Goal: Transaction & Acquisition: Download file/media

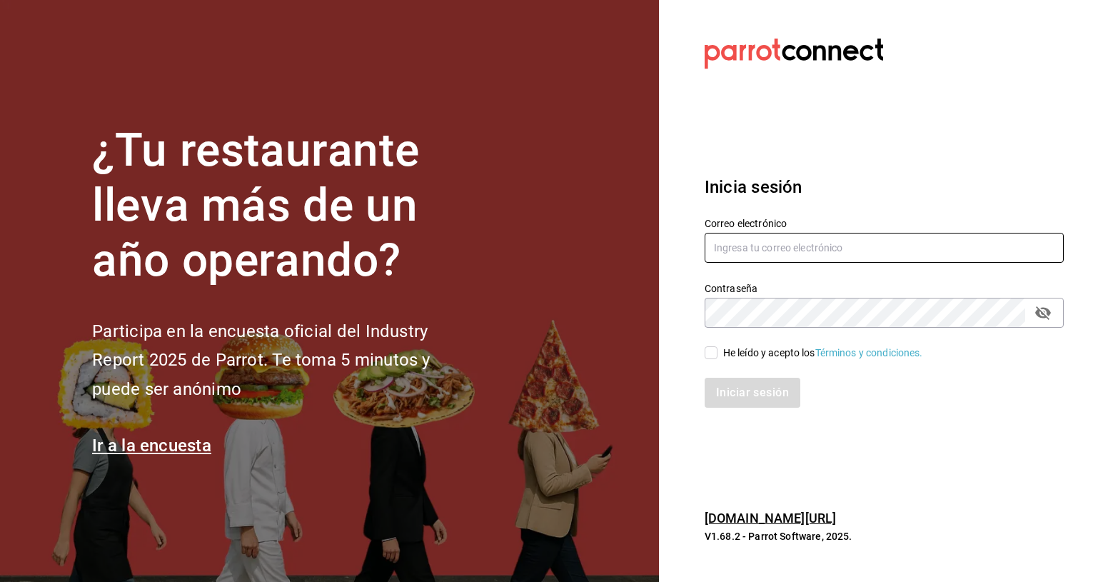
type input "[EMAIL_ADDRESS][DOMAIN_NAME]"
click at [717, 351] on span "He leído y acepto los Términos y condiciones." at bounding box center [820, 353] width 206 height 15
click at [717, 351] on input "He leído y acepto los Términos y condiciones." at bounding box center [711, 352] width 13 height 13
checkbox input "true"
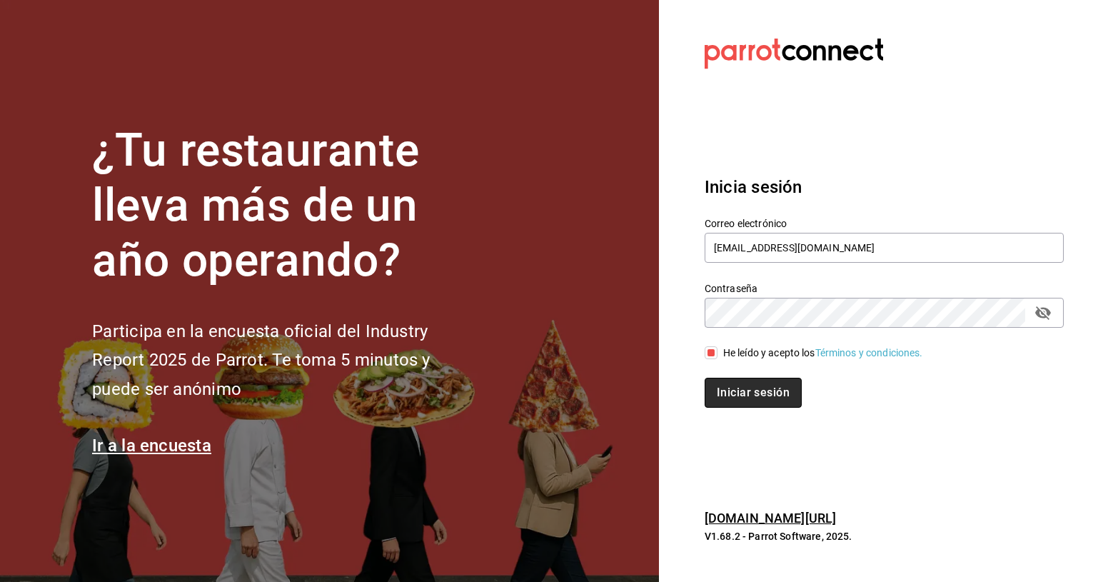
click at [770, 403] on button "Iniciar sesión" at bounding box center [753, 393] width 97 height 30
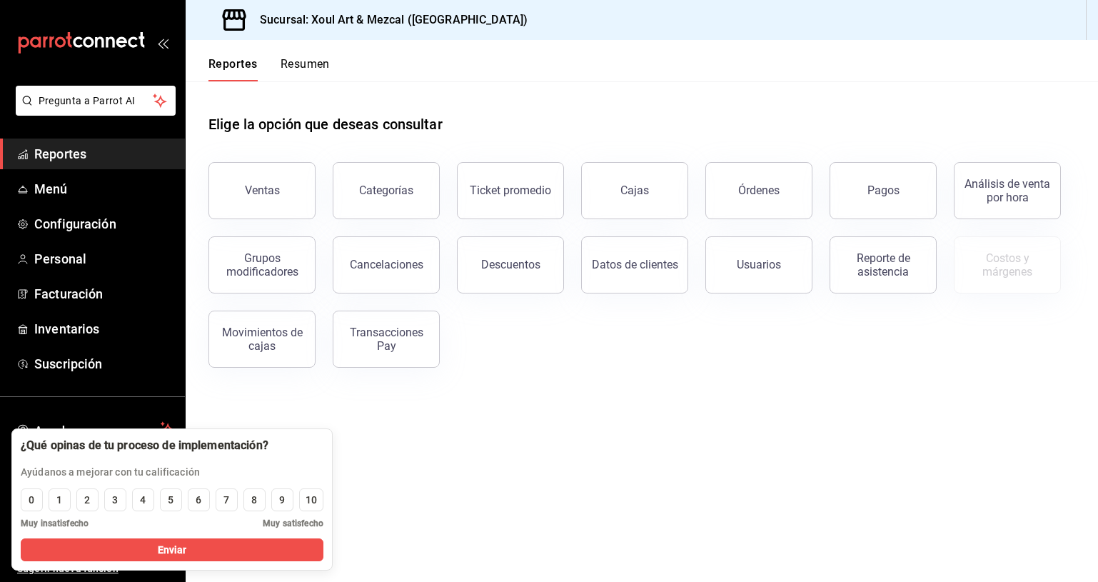
click at [518, 401] on main "Elige la opción que deseas consultar Ventas Categorías Ticket promedio Cajas Ór…" at bounding box center [642, 331] width 912 height 500
click at [98, 258] on span "Personal" at bounding box center [103, 258] width 139 height 19
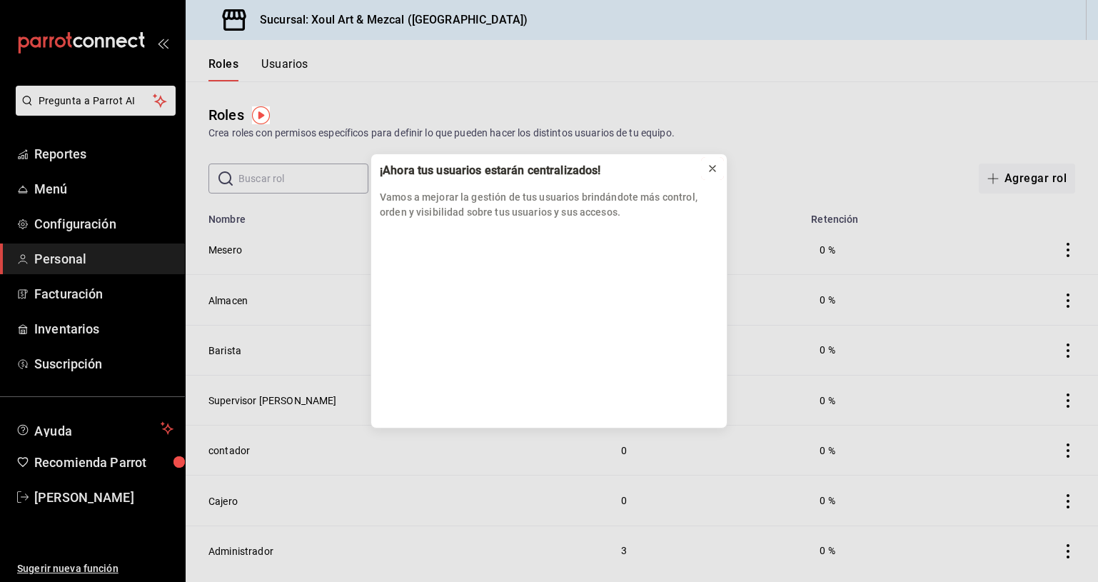
click at [717, 167] on icon at bounding box center [712, 168] width 11 height 11
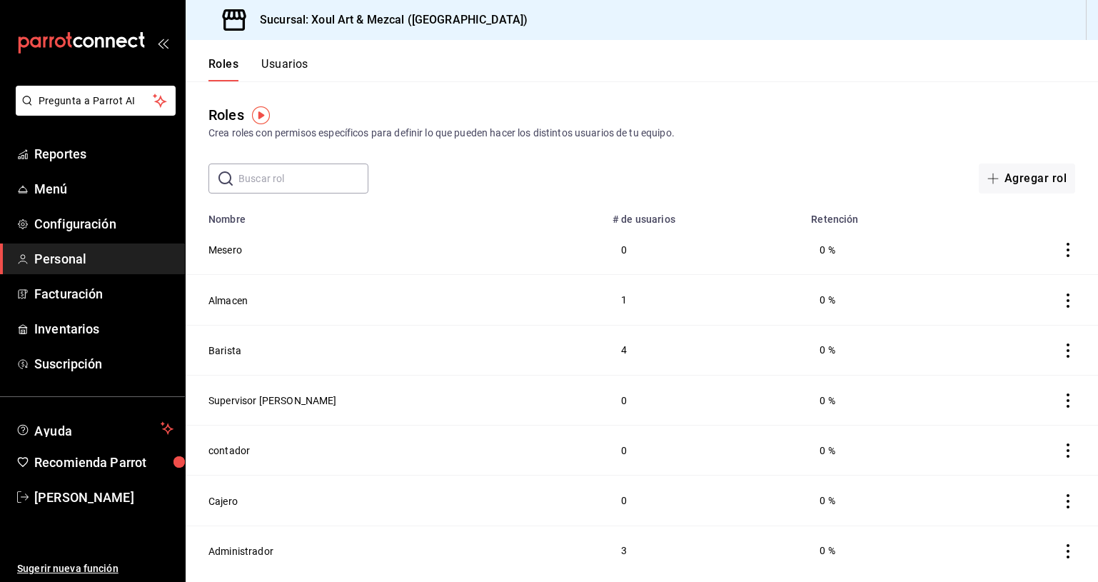
click at [301, 69] on button "Usuarios" at bounding box center [284, 69] width 47 height 24
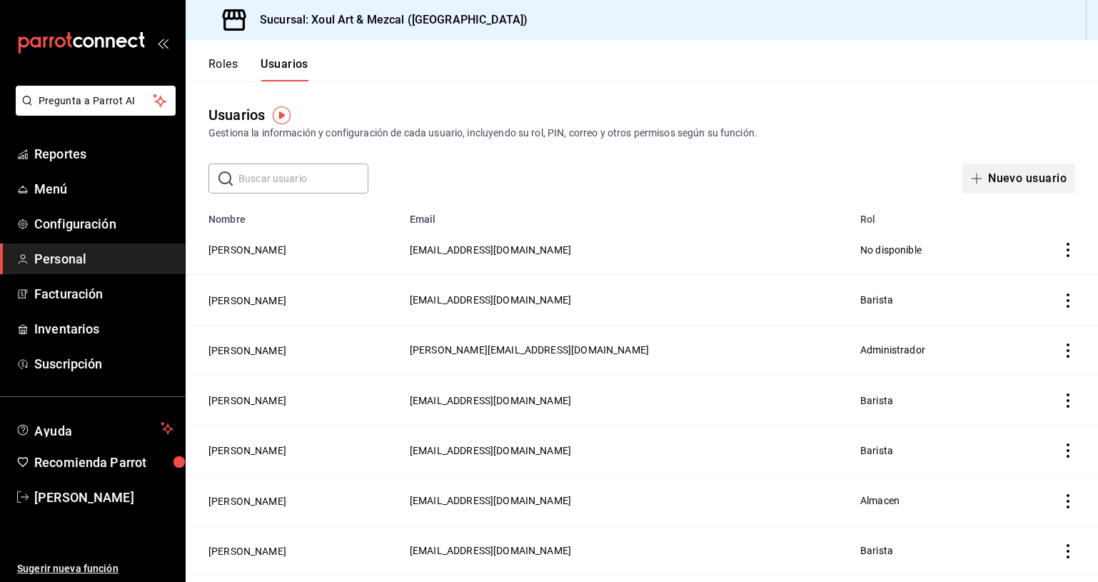
click at [1012, 172] on button "Nuevo usuario" at bounding box center [1018, 178] width 113 height 30
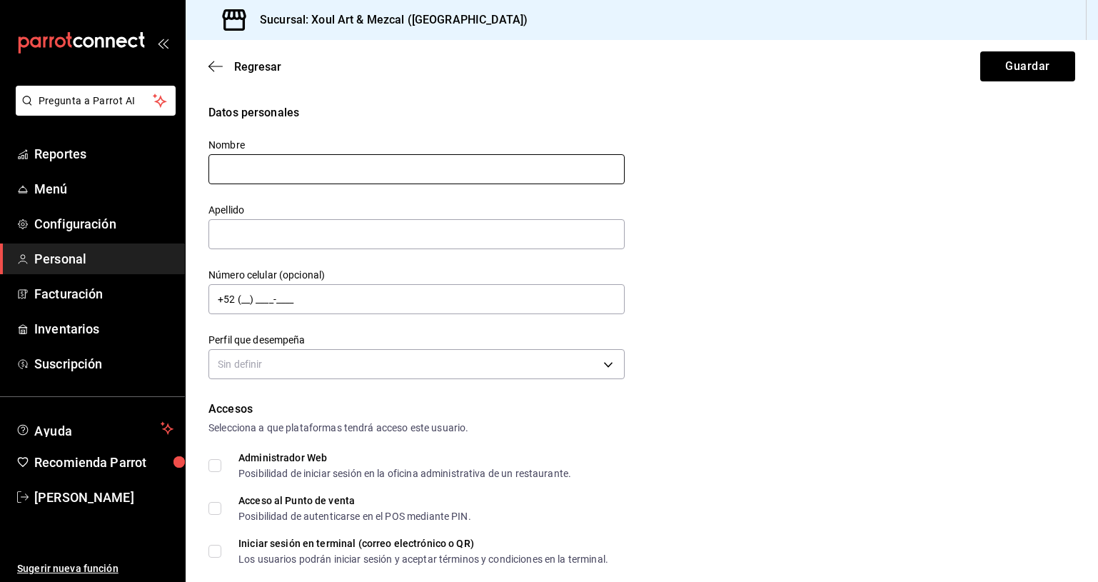
click at [282, 165] on input "text" at bounding box center [416, 169] width 416 height 30
type input "A"
type input "Esmeralda"
click at [727, 324] on div "Datos personales Nombre Esmeralda Apellido Número celular (opcional) +52 (__) _…" at bounding box center [641, 243] width 867 height 279
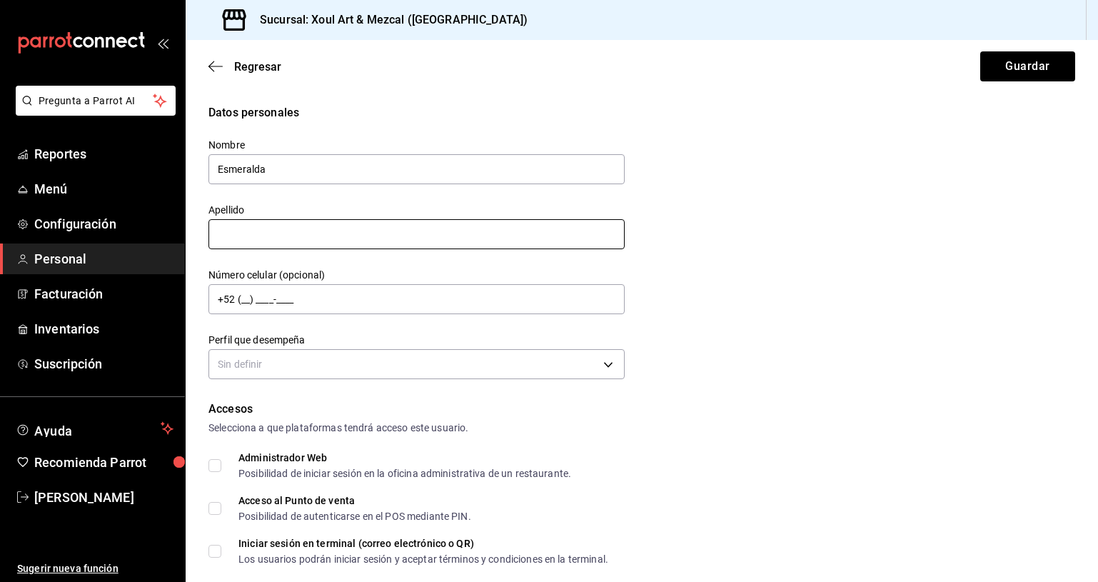
click at [508, 243] on input "text" at bounding box center [416, 234] width 416 height 30
type input "Caamal"
click at [807, 307] on div "Datos personales Nombre Esmeralda Apellido Caamal Número celular (opcional) +52…" at bounding box center [641, 243] width 867 height 279
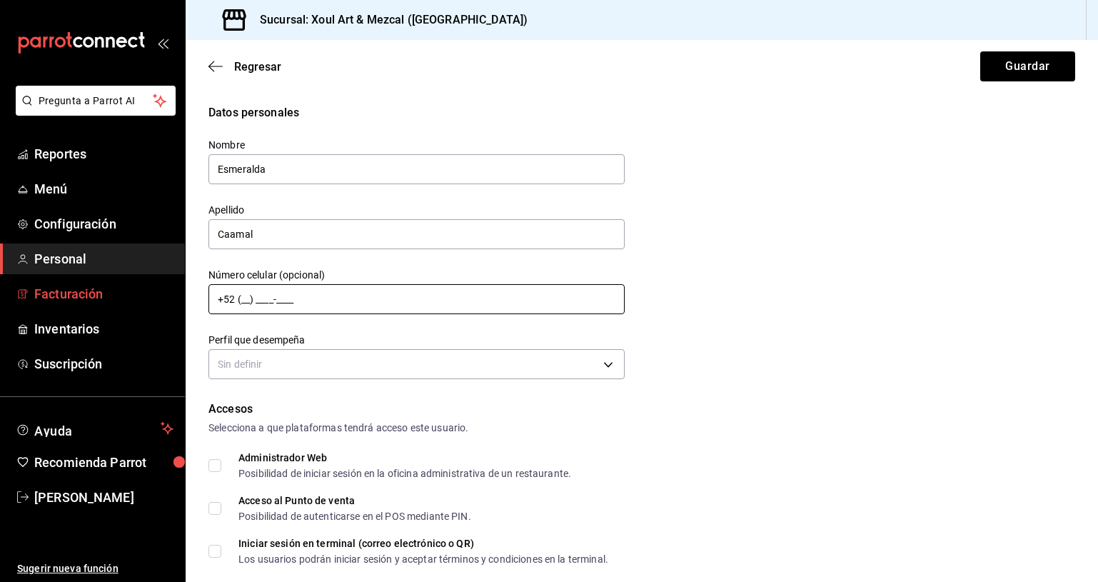
drag, startPoint x: 338, startPoint y: 298, endPoint x: 35, endPoint y: 295, distance: 303.4
click at [35, 295] on div "Pregunta a Parrot AI Reportes Menú Configuración Personal Facturación Inventari…" at bounding box center [549, 291] width 1098 height 582
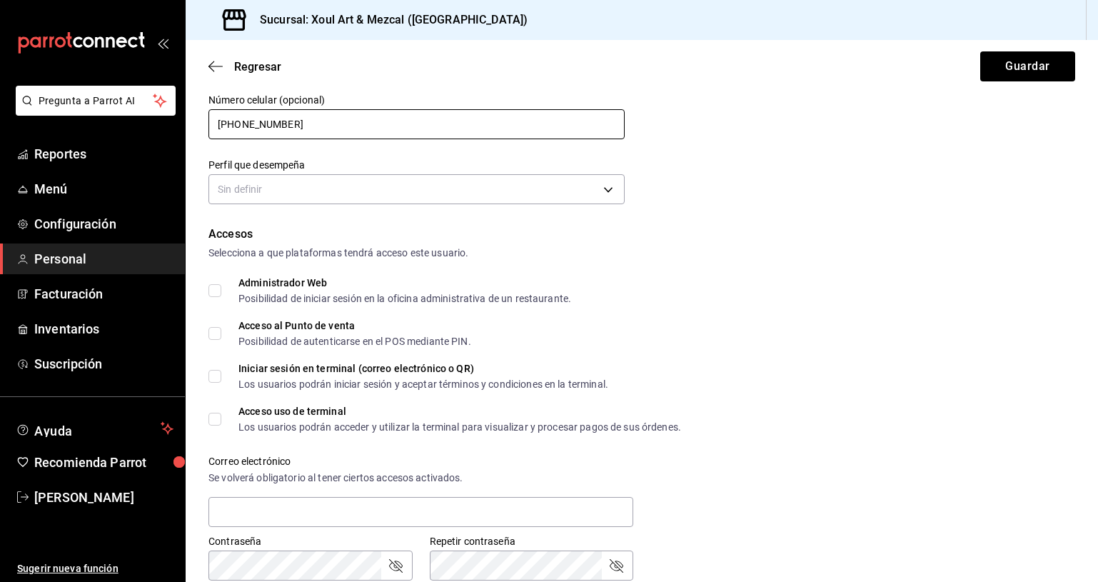
scroll to position [192, 0]
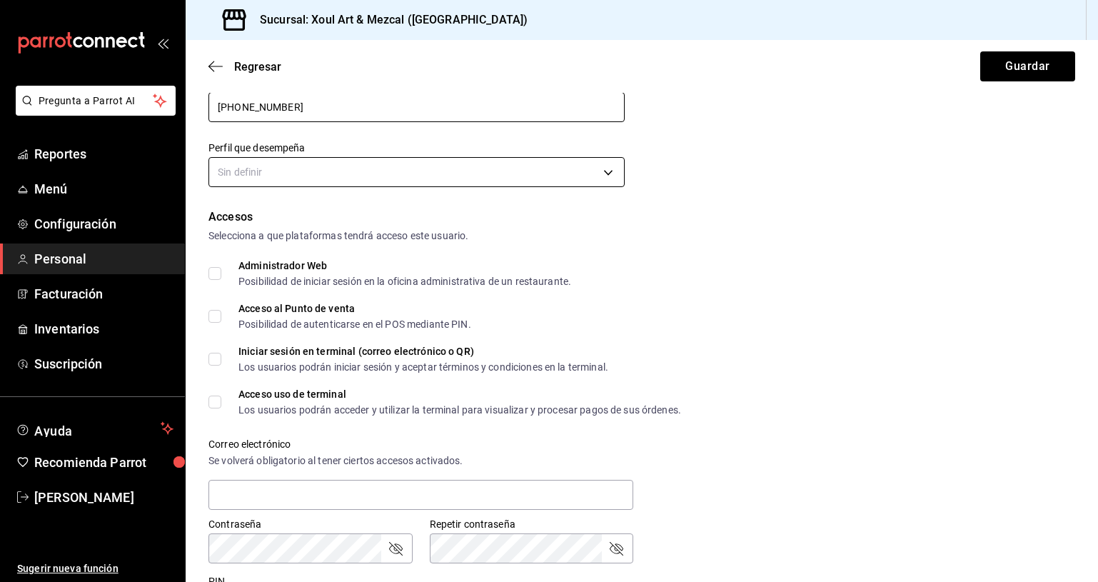
type input "[PHONE_NUMBER]"
click at [405, 165] on body "Pregunta a Parrot AI Reportes Menú Configuración Personal Facturación Inventari…" at bounding box center [549, 291] width 1098 height 582
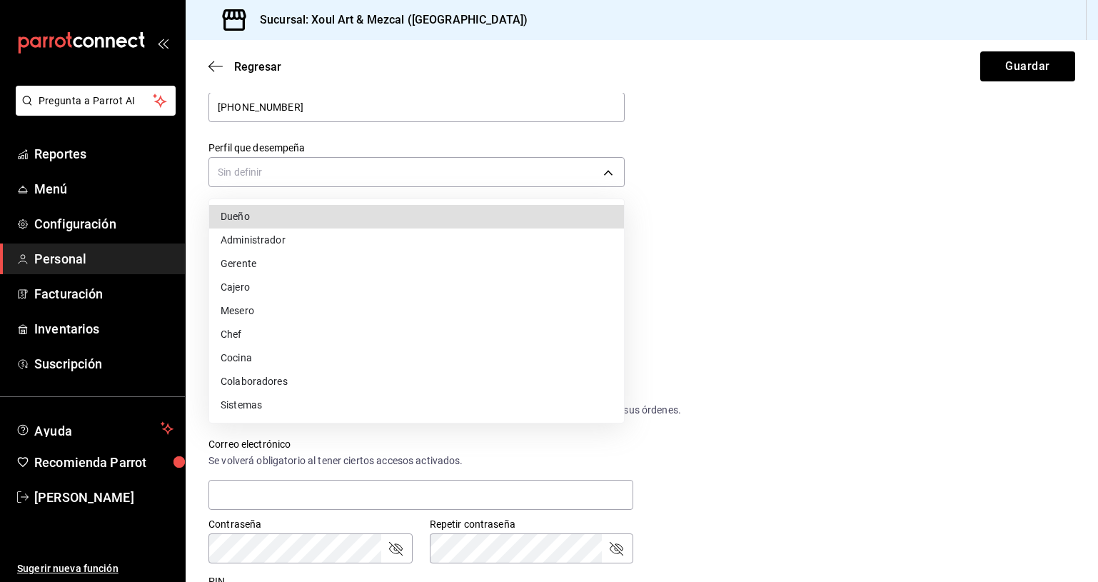
click at [720, 250] on div at bounding box center [549, 291] width 1098 height 582
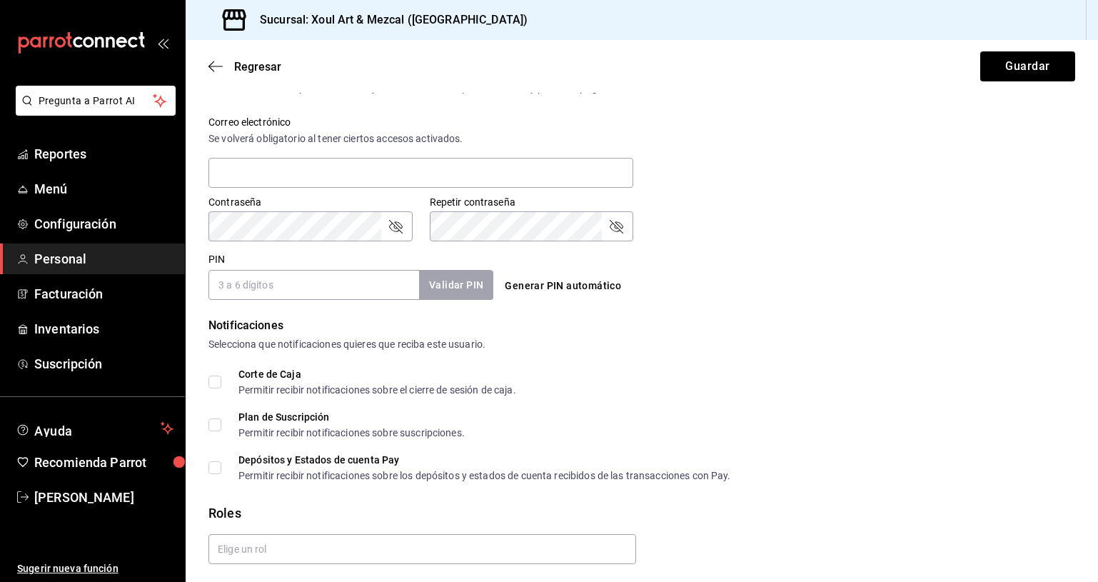
scroll to position [528, 0]
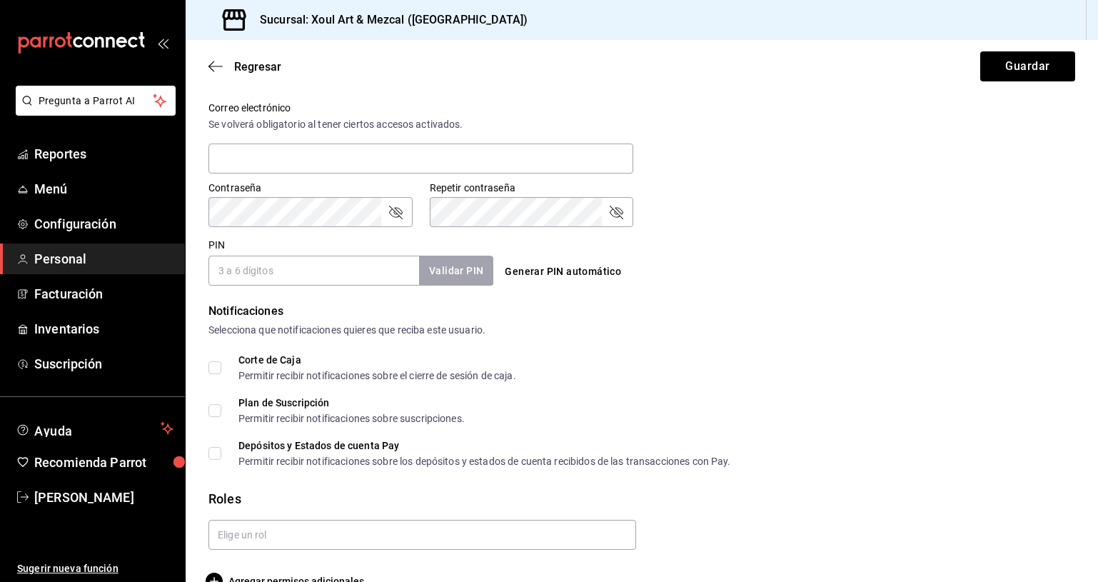
click at [275, 265] on input "PIN" at bounding box center [313, 271] width 211 height 30
click at [348, 193] on div "Contraseña Contraseña" at bounding box center [310, 204] width 204 height 46
click at [319, 229] on div "Accesos Selecciona a que plataformas tendrá acceso este usuario. Administrador …" at bounding box center [641, 78] width 867 height 413
click at [685, 269] on div "Generar PIN automático" at bounding box center [641, 271] width 285 height 26
click at [200, 201] on div "Contraseña Contraseña" at bounding box center [301, 195] width 221 height 63
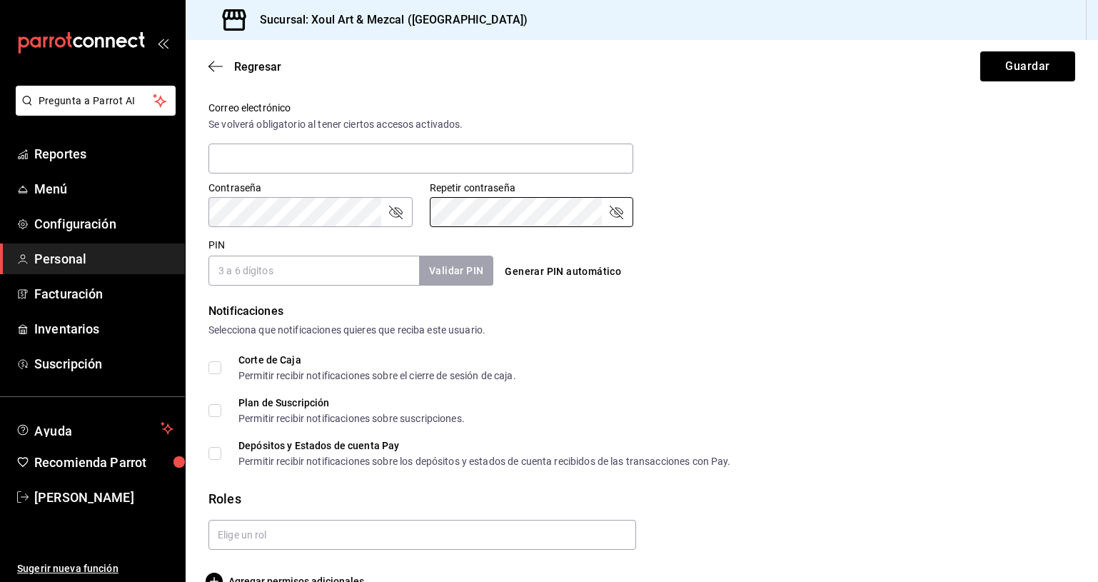
click at [395, 211] on icon "passwordField" at bounding box center [396, 213] width 14 height 14
click at [795, 212] on div "Contraseña Contraseña Repetir contraseña Repetir contraseña" at bounding box center [633, 195] width 884 height 63
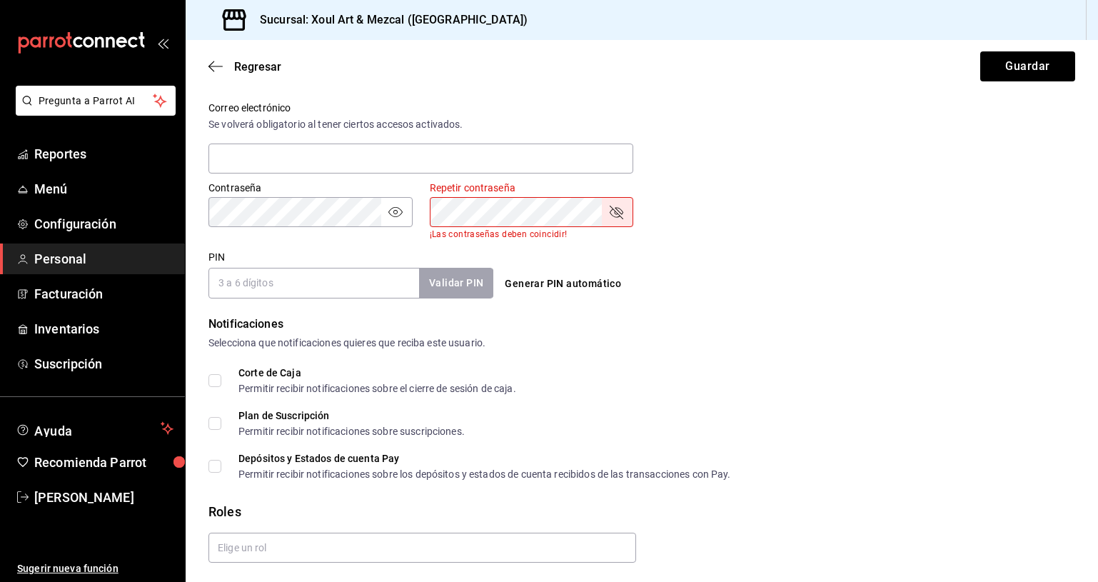
click at [387, 288] on input "PIN" at bounding box center [313, 283] width 211 height 30
click at [762, 314] on form "Datos personales Nombre Esmeralda Apellido Caamal Número celular (opcional) [PH…" at bounding box center [641, 89] width 867 height 1027
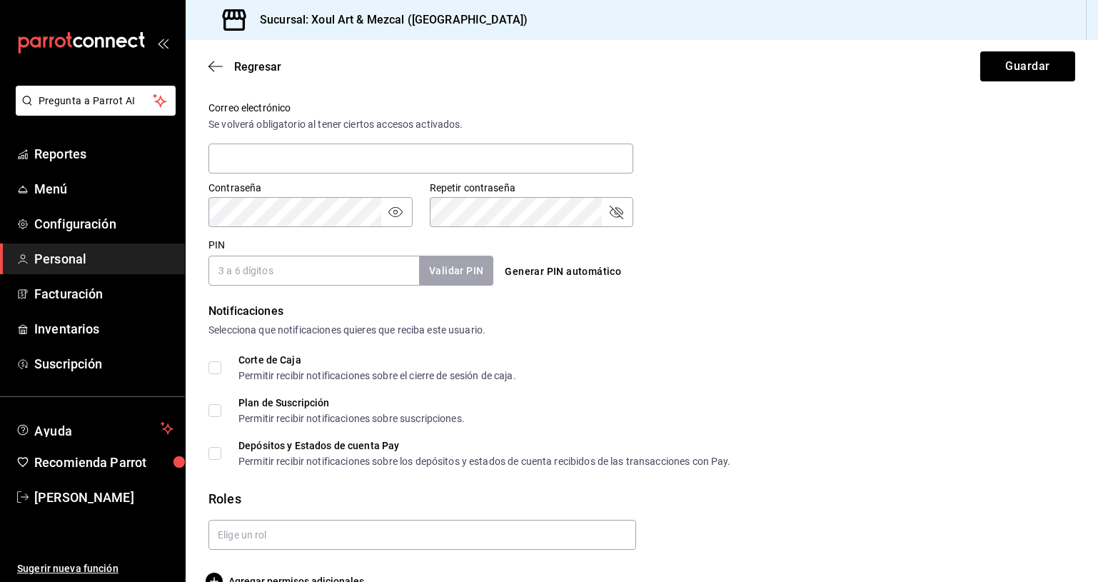
click at [382, 283] on input "PIN" at bounding box center [313, 271] width 211 height 30
type input "1990"
click at [460, 273] on button "Validar PIN" at bounding box center [456, 271] width 76 height 31
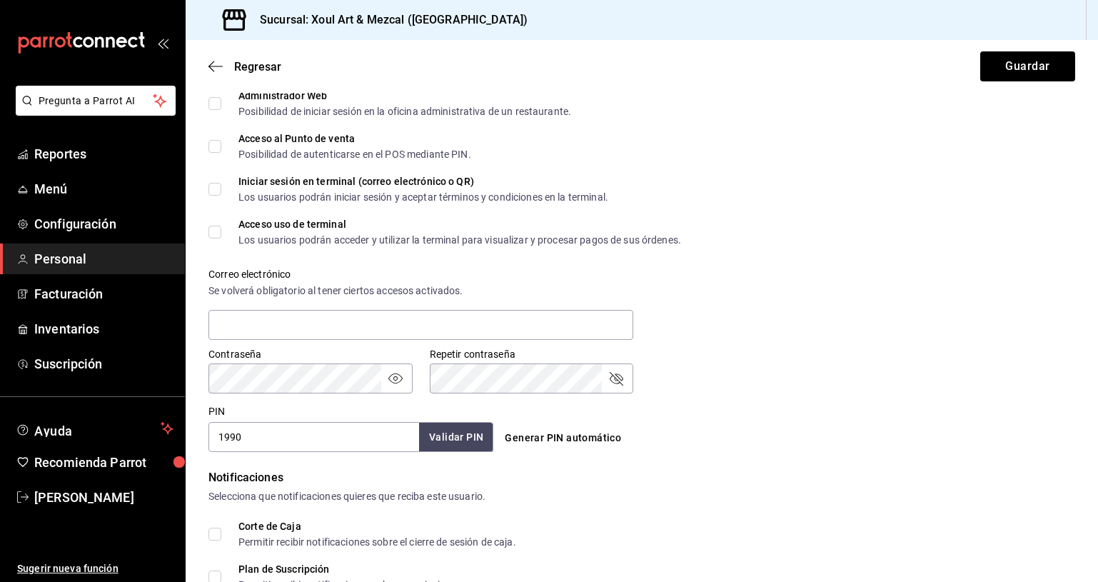
scroll to position [363, 0]
click at [530, 316] on input "text" at bounding box center [420, 323] width 425 height 30
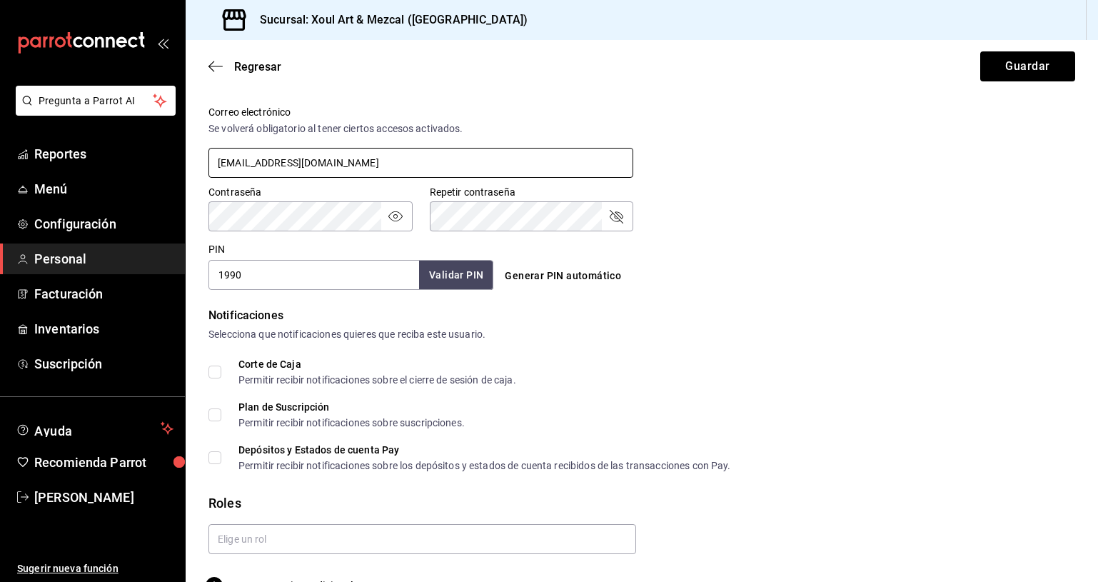
scroll to position [559, 0]
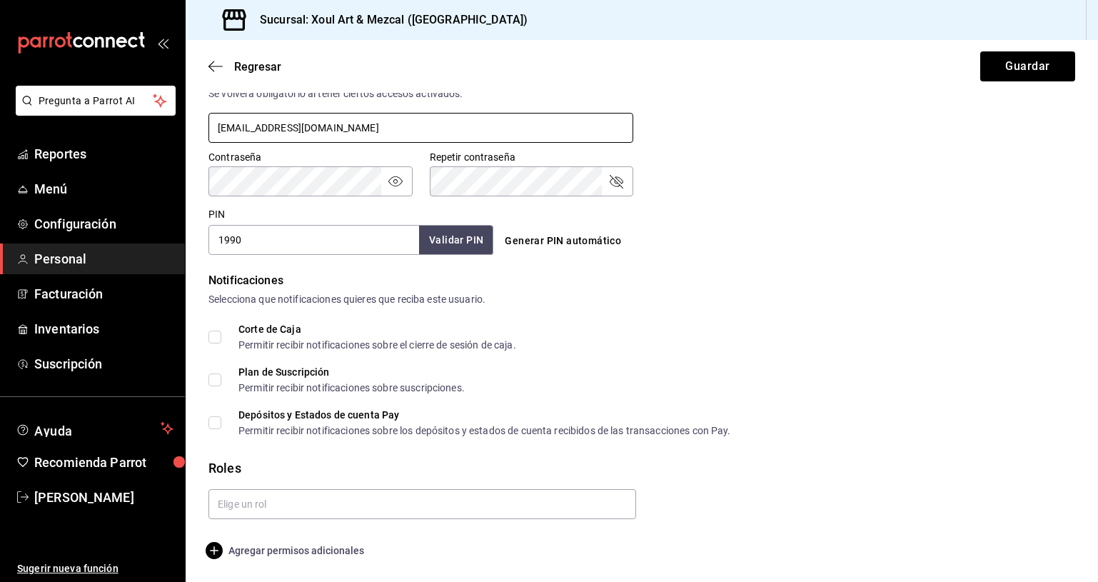
type input "[EMAIL_ADDRESS][DOMAIN_NAME]"
click at [338, 558] on span "Agregar permisos adicionales" at bounding box center [286, 550] width 156 height 17
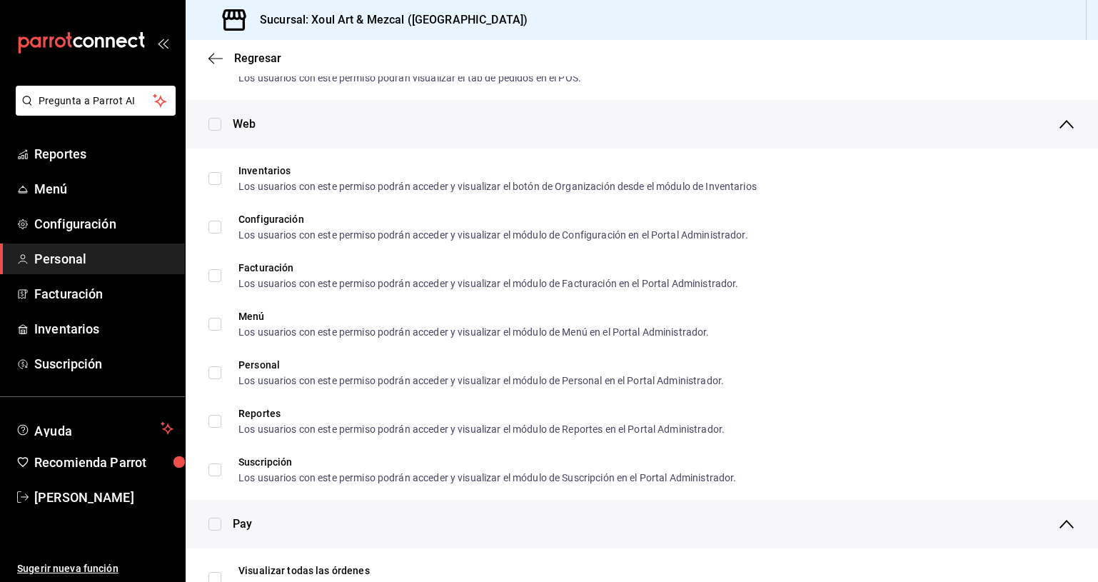
scroll to position [601, 0]
click at [208, 122] on div "Web" at bounding box center [642, 123] width 912 height 49
click at [218, 121] on input "checkbox" at bounding box center [214, 123] width 13 height 13
checkbox input "true"
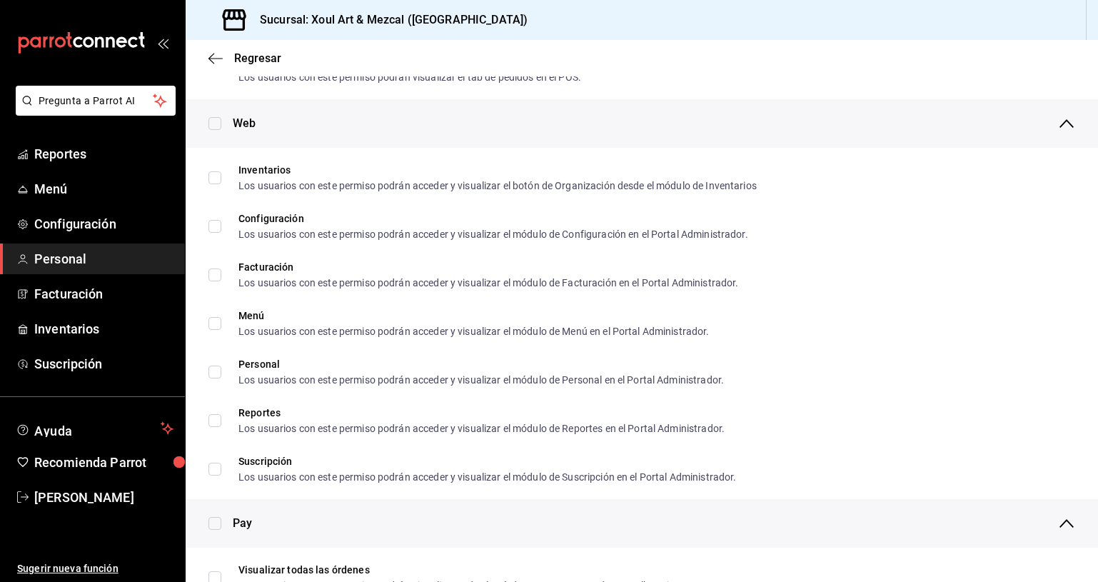
checkbox input "true"
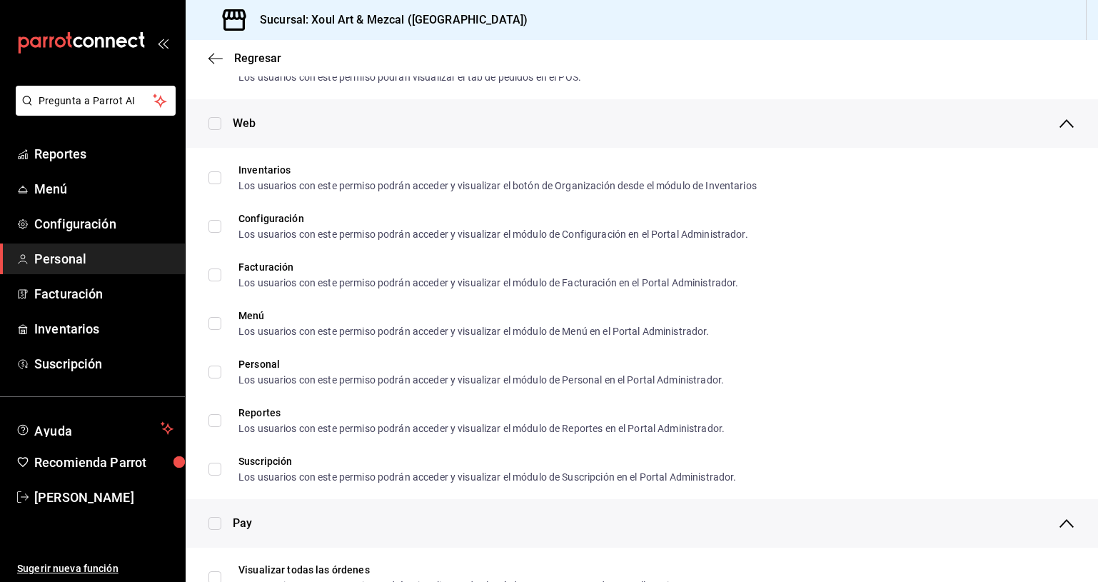
checkbox input "true"
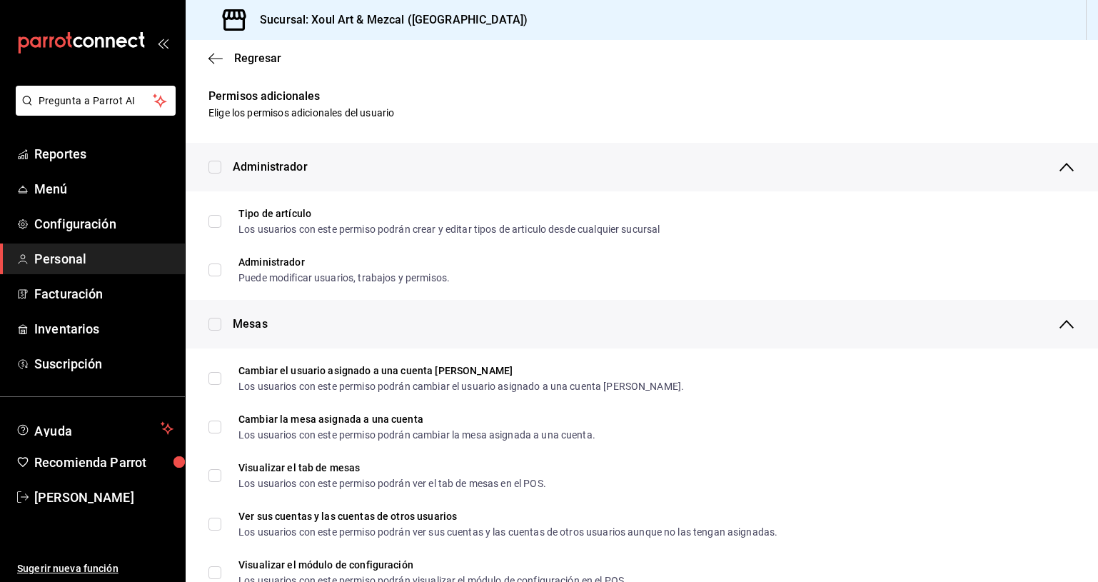
scroll to position [0, 0]
click at [229, 60] on span "Regresar" at bounding box center [244, 58] width 73 height 14
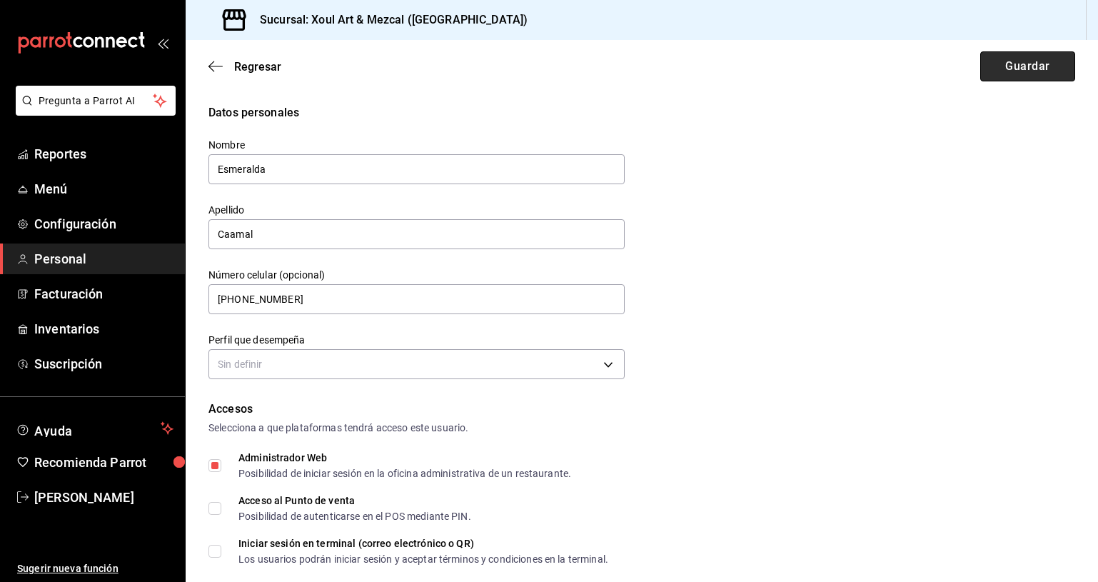
click at [1049, 71] on button "Guardar" at bounding box center [1027, 66] width 95 height 30
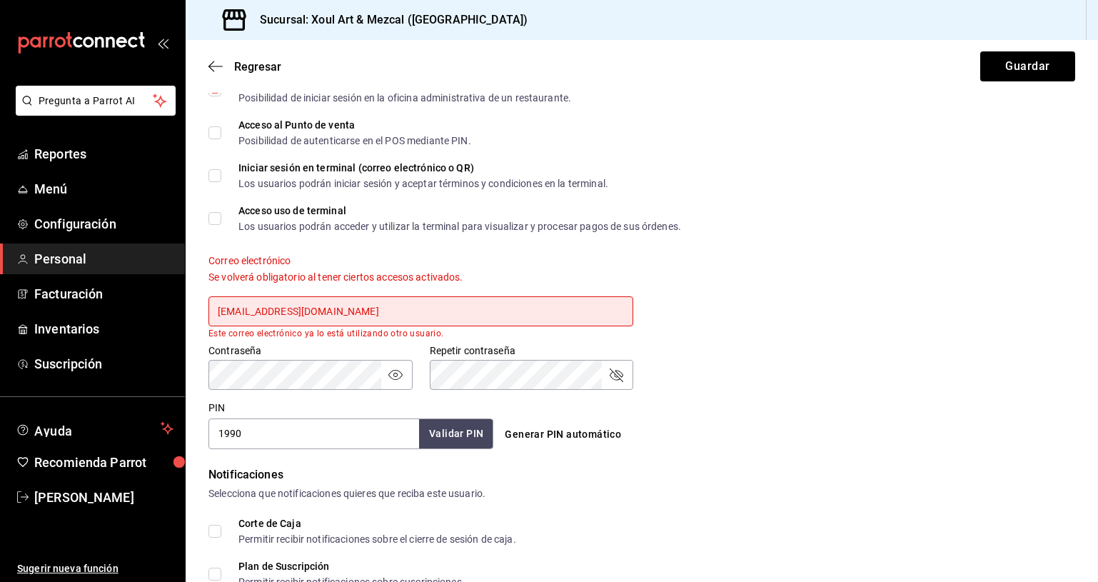
click at [362, 313] on input "[EMAIL_ADDRESS][DOMAIN_NAME]" at bounding box center [420, 311] width 425 height 30
click at [213, 66] on icon "button" at bounding box center [215, 66] width 14 height 1
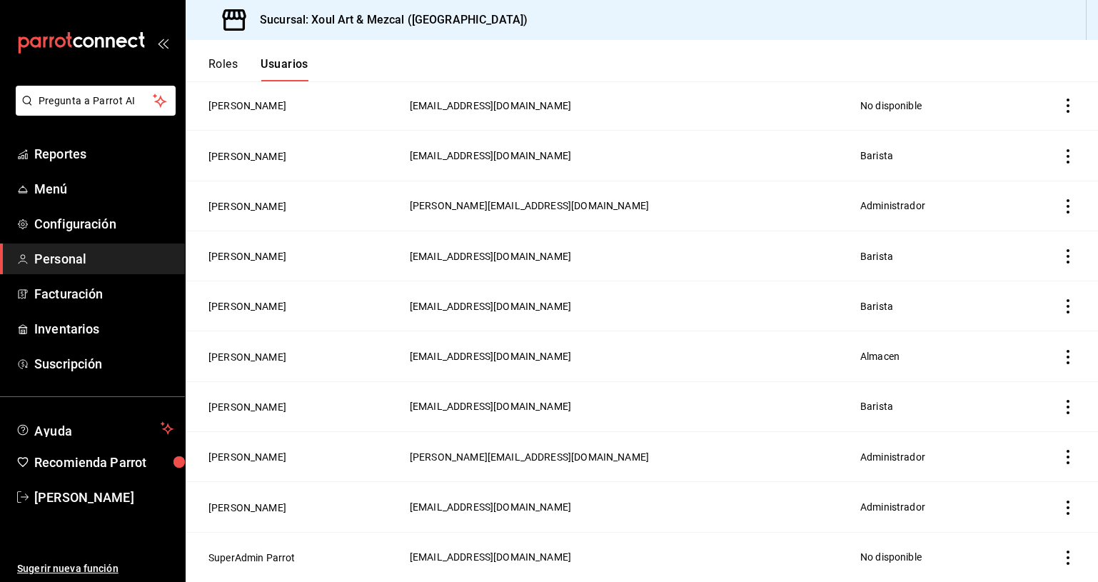
scroll to position [141, 0]
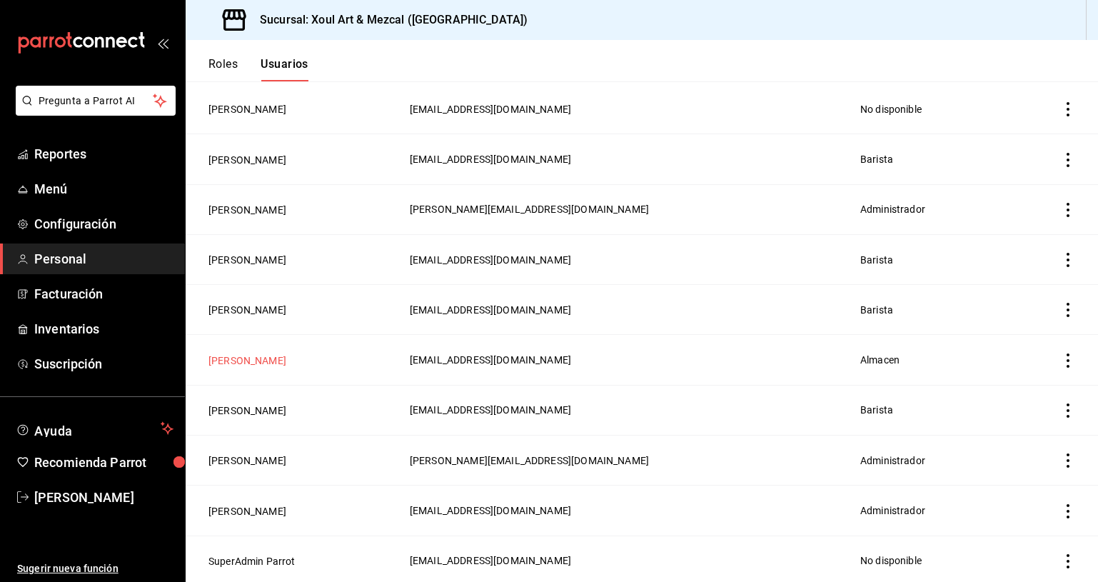
click at [257, 359] on button "[PERSON_NAME]" at bounding box center [247, 360] width 78 height 14
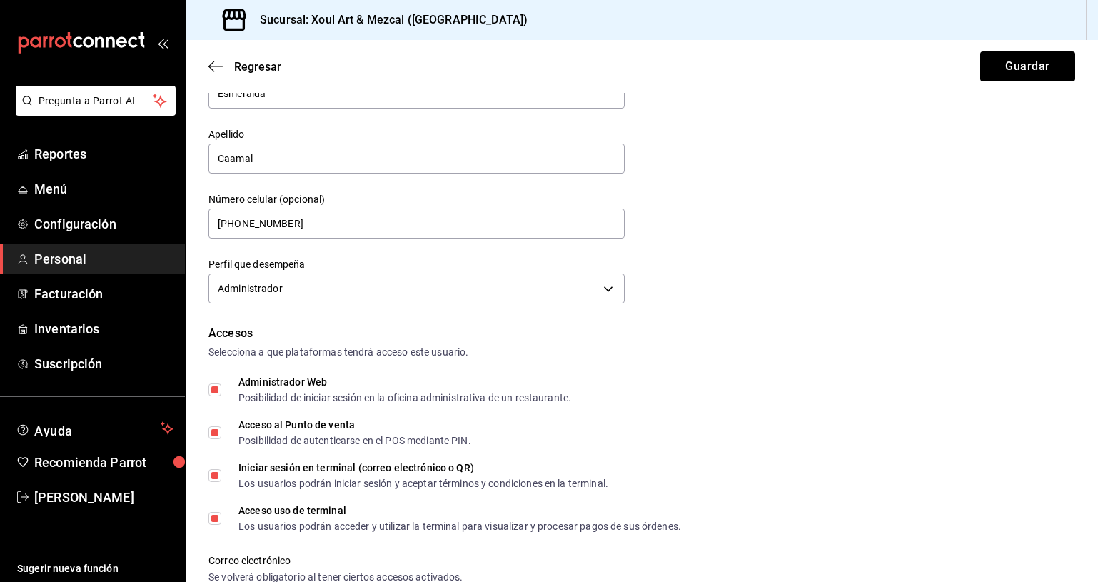
scroll to position [493, 0]
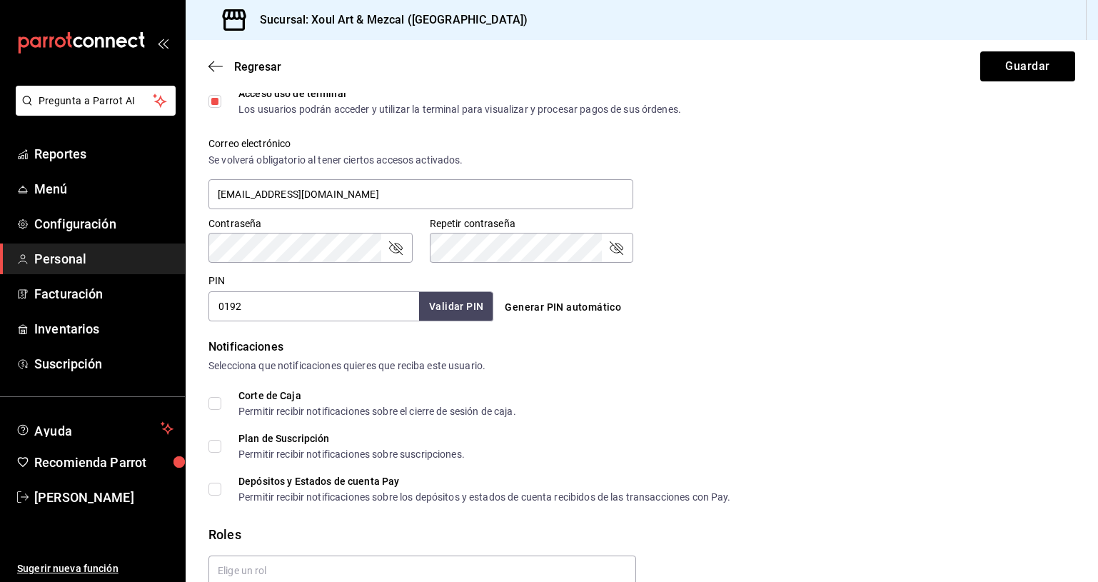
click at [212, 73] on div "Regresar Guardar" at bounding box center [642, 66] width 912 height 53
click at [273, 66] on span "Regresar" at bounding box center [257, 67] width 47 height 14
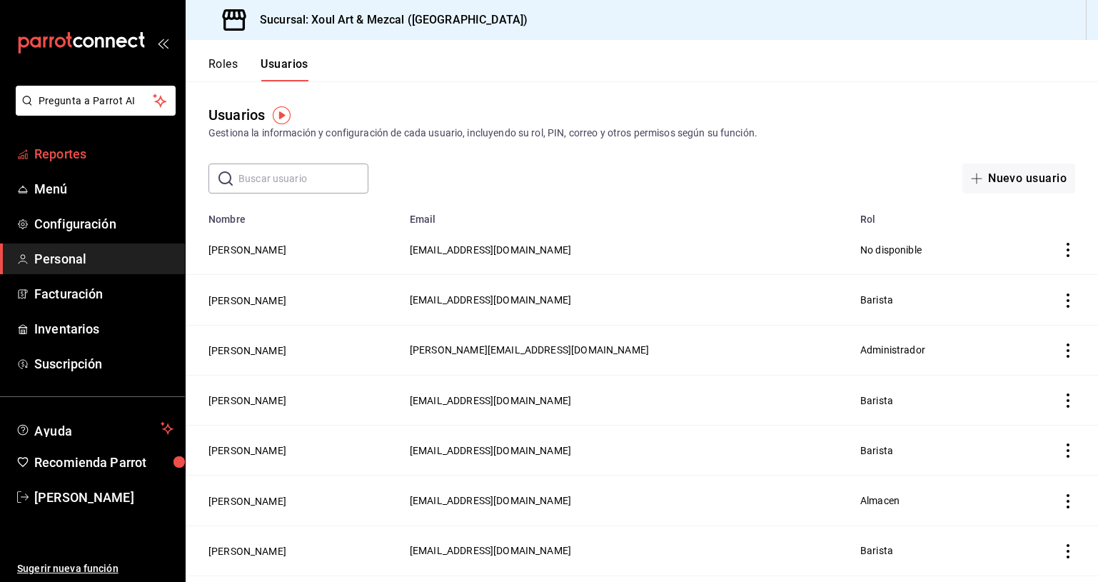
click at [58, 156] on span "Reportes" at bounding box center [103, 153] width 139 height 19
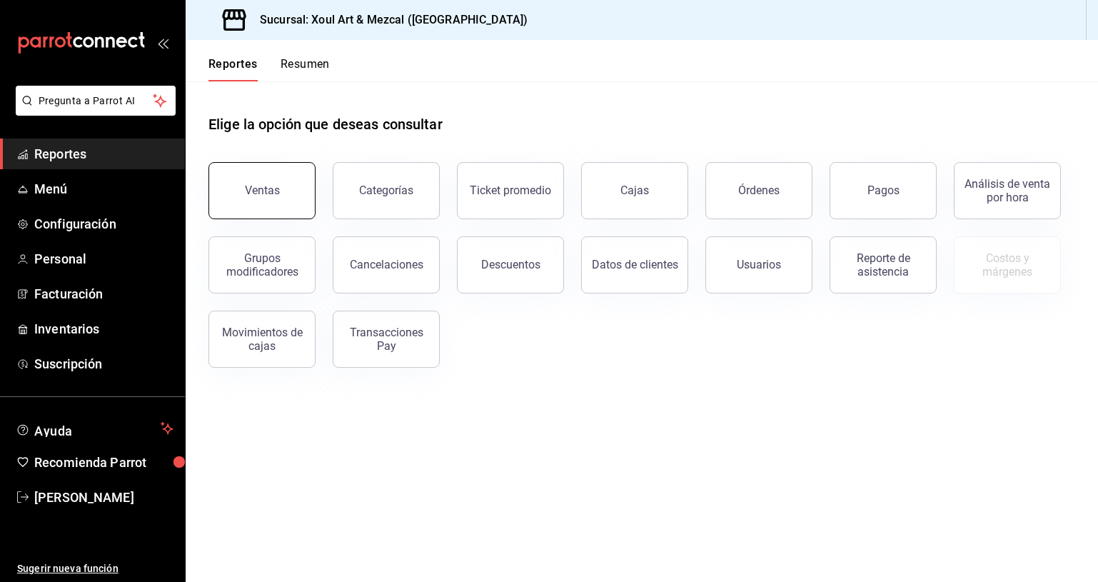
click at [288, 189] on button "Ventas" at bounding box center [261, 190] width 107 height 57
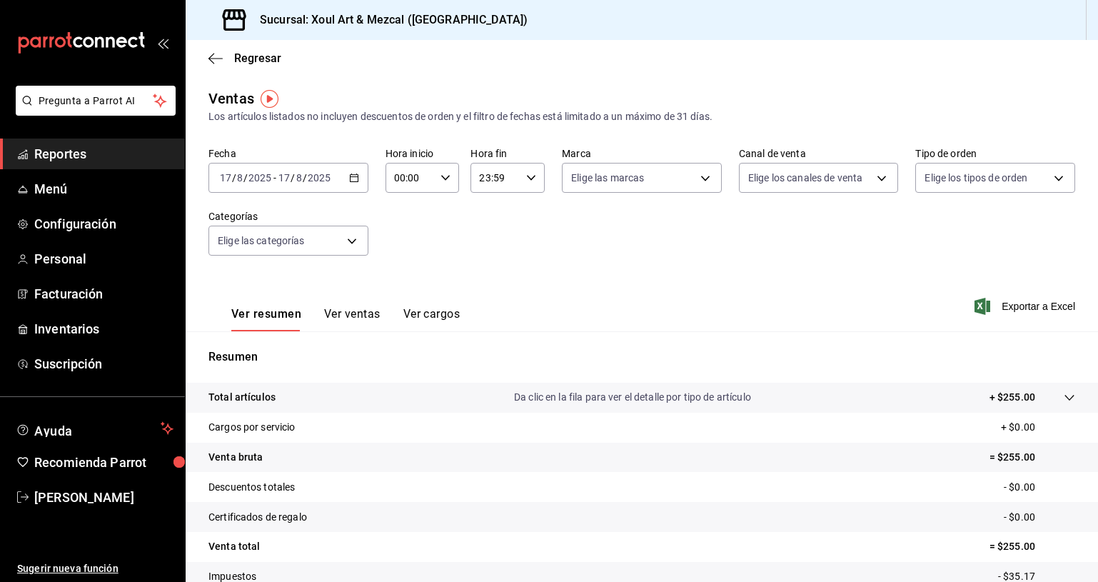
click at [363, 318] on button "Ver ventas" at bounding box center [352, 319] width 56 height 24
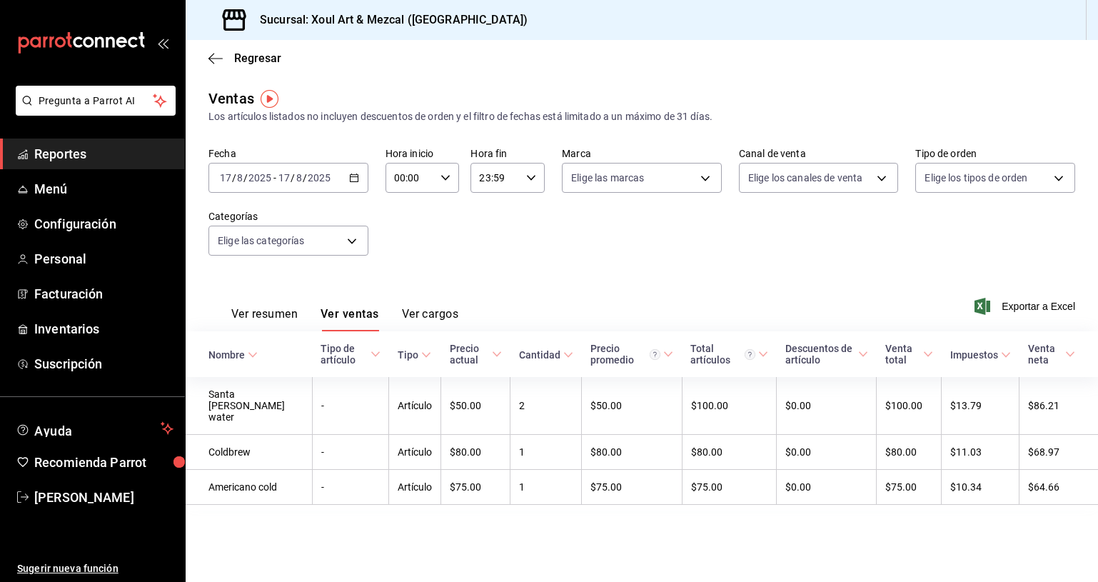
click at [628, 268] on div "Fecha [DATE] [DATE] - [DATE] [DATE] Hora inicio 00:00 Hora inicio Hora fin 23:5…" at bounding box center [641, 210] width 867 height 126
click at [219, 64] on span "Regresar" at bounding box center [244, 58] width 73 height 14
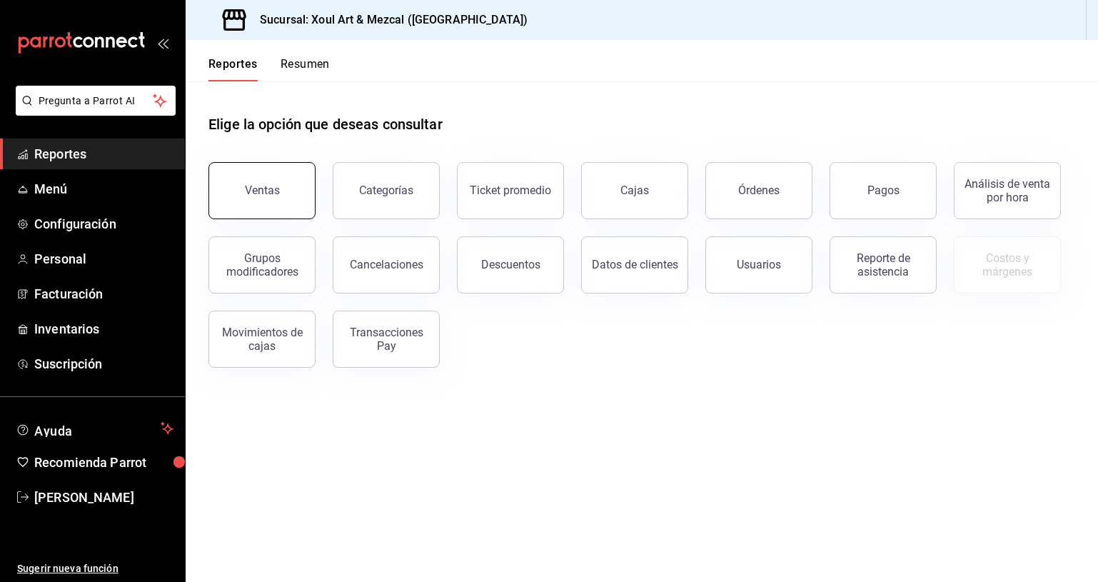
click at [286, 188] on button "Ventas" at bounding box center [261, 190] width 107 height 57
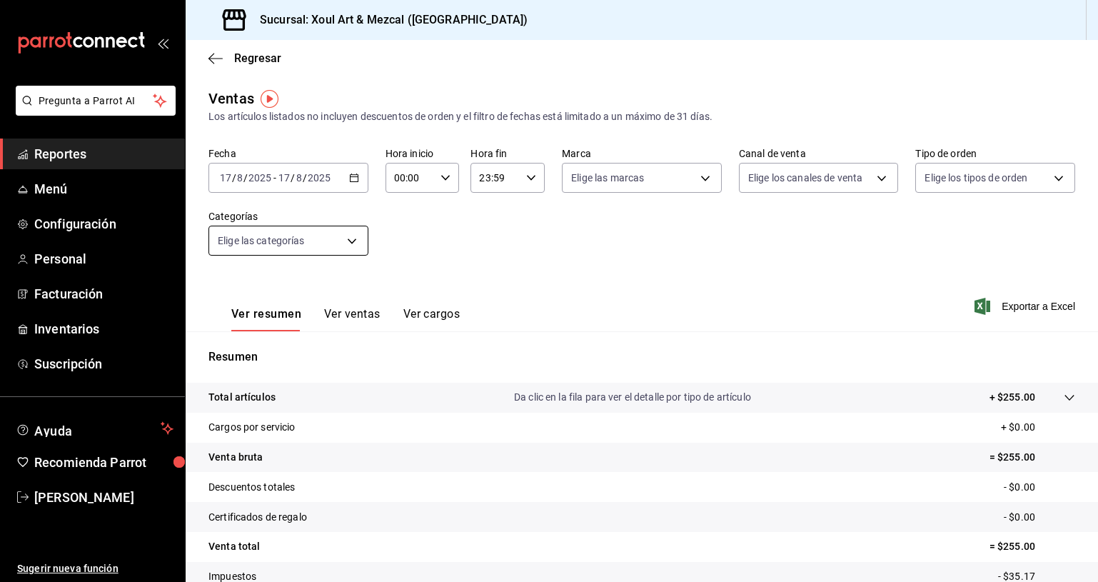
click at [338, 233] on body "Pregunta a Parrot AI Reportes Menú Configuración Personal Facturación Inventari…" at bounding box center [549, 291] width 1098 height 582
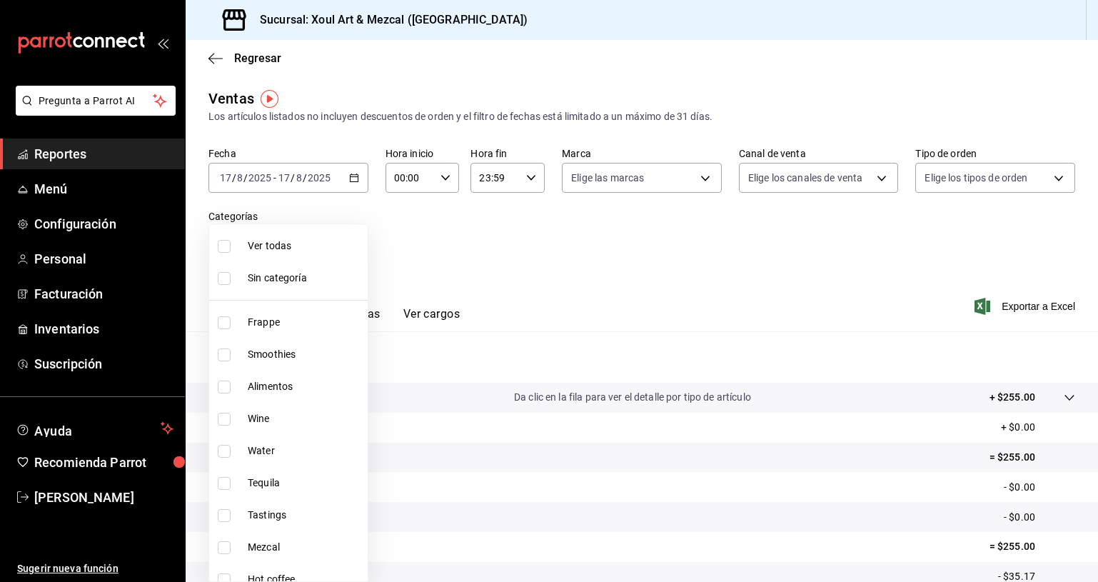
scroll to position [111, 0]
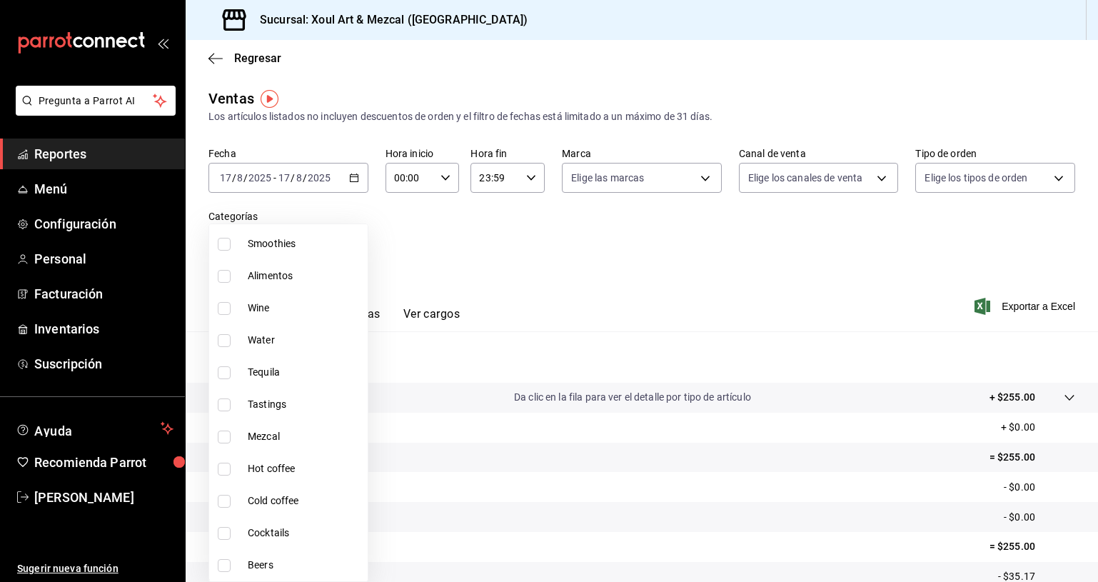
click at [275, 563] on span "Beers" at bounding box center [305, 565] width 114 height 15
type input "7e9c8002-a37e-4e68-a651-c20b93ea0dcf"
checkbox input "true"
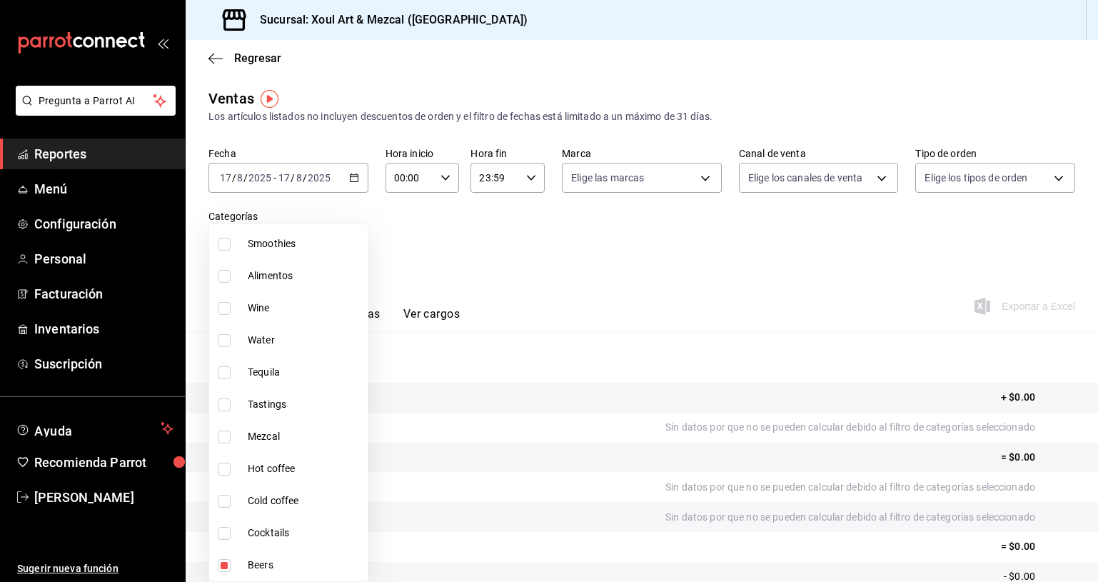
click at [353, 176] on div at bounding box center [549, 291] width 1098 height 582
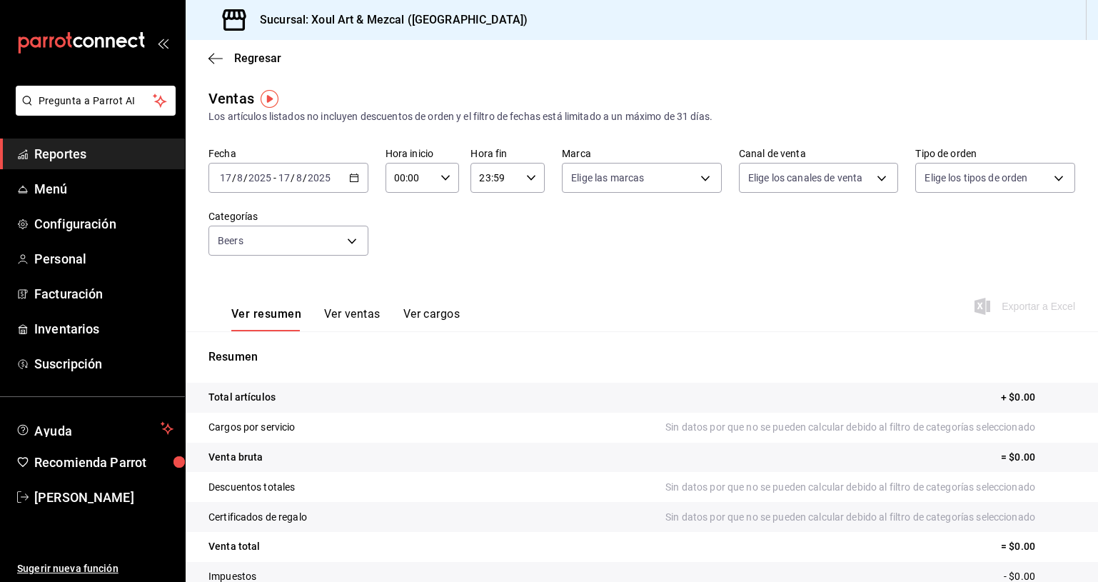
click at [351, 178] on icon "button" at bounding box center [354, 178] width 10 height 10
click at [280, 345] on span "Rango de fechas" at bounding box center [276, 349] width 111 height 15
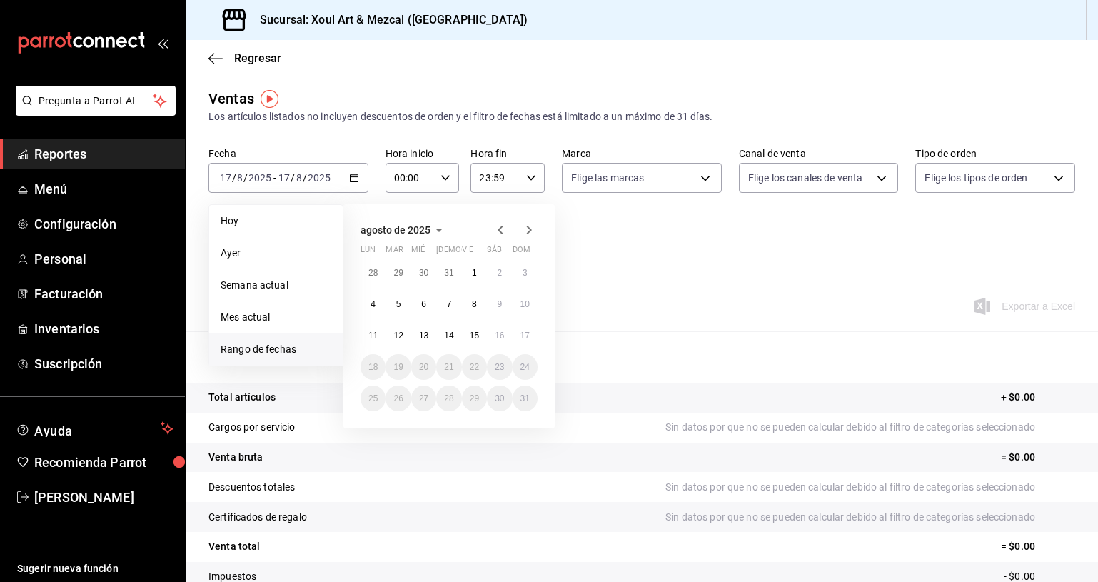
click at [499, 225] on icon "button" at bounding box center [500, 229] width 17 height 17
click at [444, 273] on button "1" at bounding box center [448, 273] width 25 height 26
click at [529, 229] on icon "button" at bounding box center [529, 230] width 5 height 9
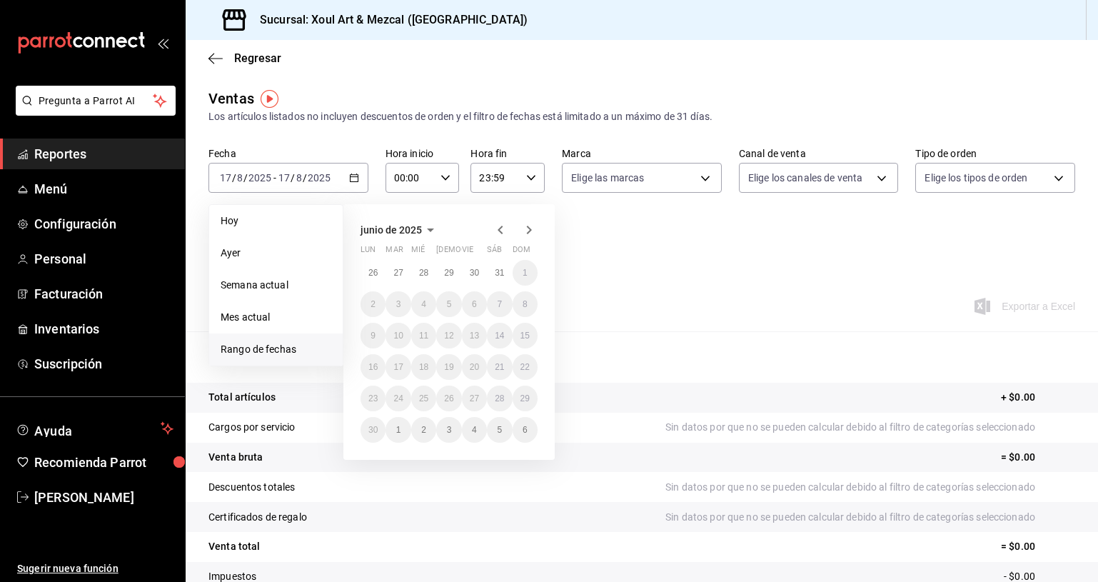
click at [529, 229] on icon "button" at bounding box center [529, 230] width 5 height 9
click at [491, 233] on div "agosto de 2025" at bounding box center [449, 229] width 177 height 17
click at [500, 231] on icon "button" at bounding box center [500, 230] width 5 height 9
click at [579, 223] on div "[DATE] lun mar mié jue vie sáb dom 30 1 2 3 4 5 6 7 8 9 10 11 12 13 14 15 16 17…" at bounding box center [468, 311] width 250 height 236
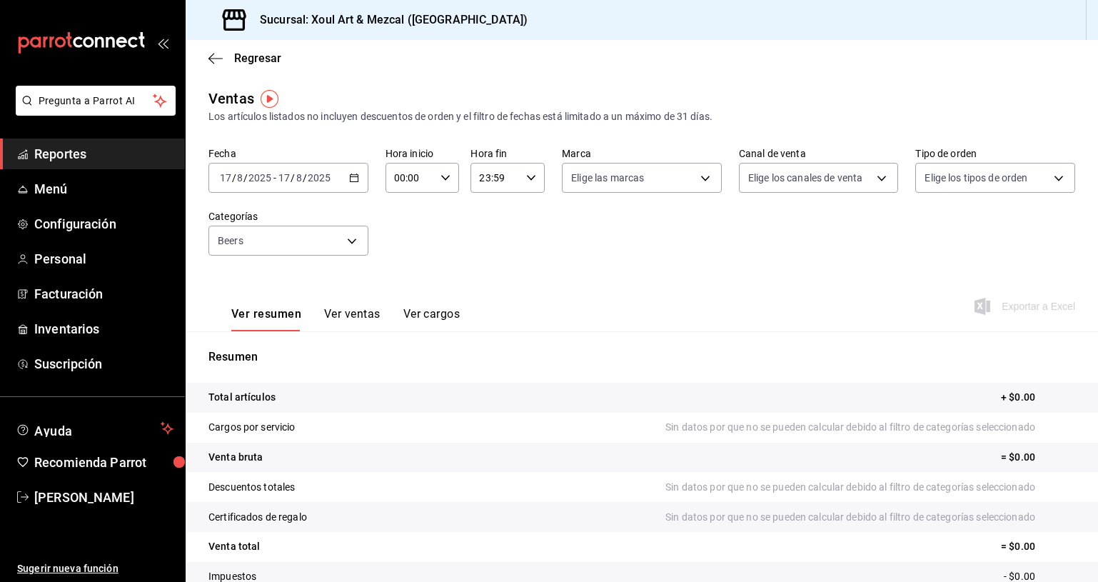
click at [648, 207] on div "Fecha [DATE] [DATE] - [DATE] [DATE] Hora inicio 00:00 Hora inicio Hora fin 23:5…" at bounding box center [641, 210] width 867 height 126
click at [366, 173] on div "[DATE] [DATE] - [DATE] [DATE]" at bounding box center [288, 178] width 160 height 30
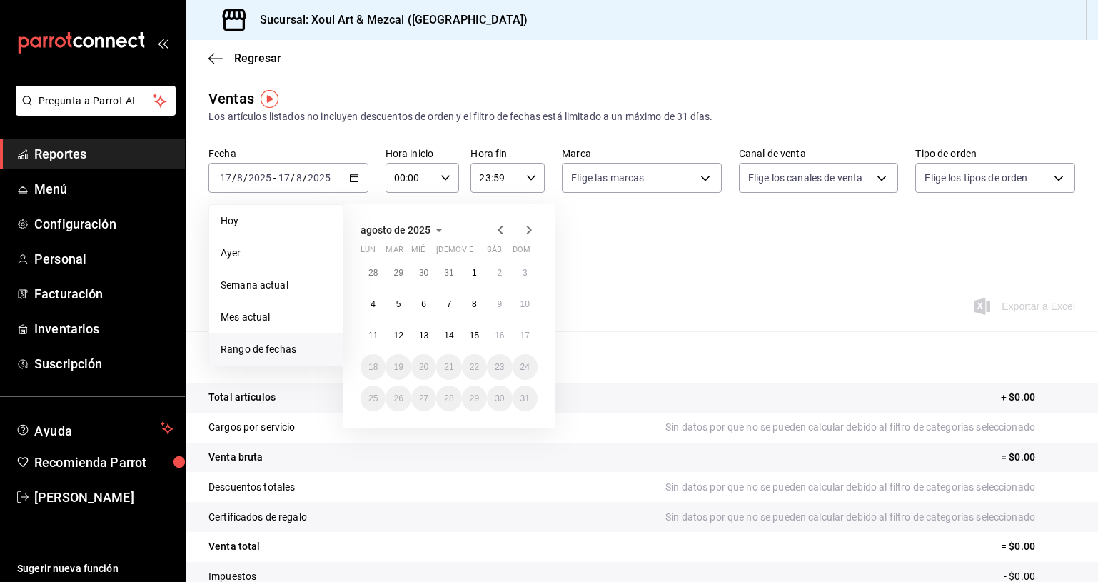
click at [496, 230] on icon "button" at bounding box center [500, 229] width 17 height 17
click at [497, 226] on icon "button" at bounding box center [500, 229] width 17 height 17
click at [534, 226] on icon "button" at bounding box center [528, 229] width 17 height 17
click at [381, 306] on button "2" at bounding box center [373, 304] width 25 height 26
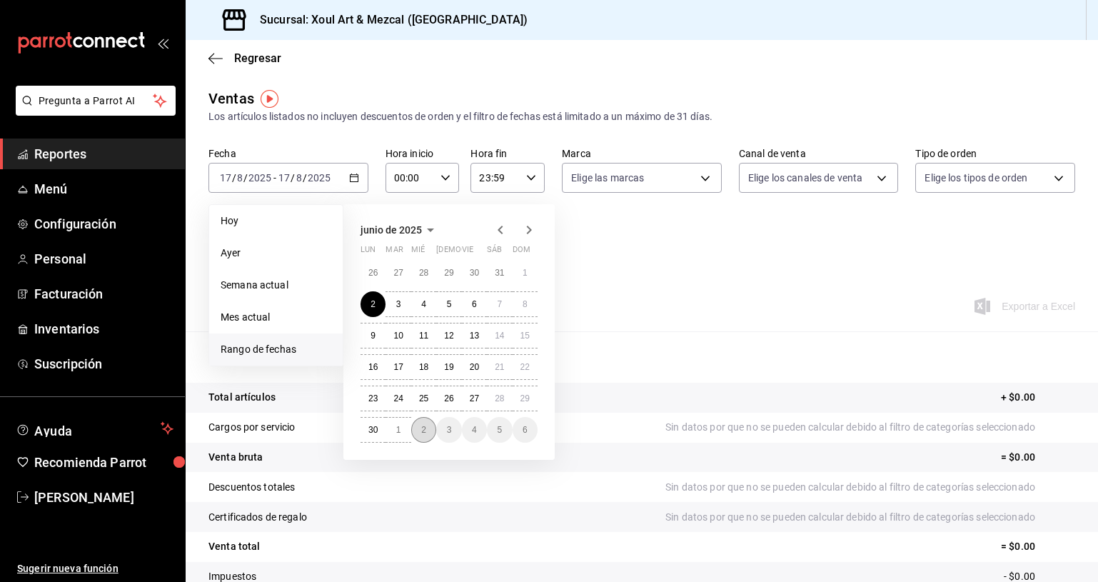
click at [421, 430] on button "2" at bounding box center [423, 430] width 25 height 26
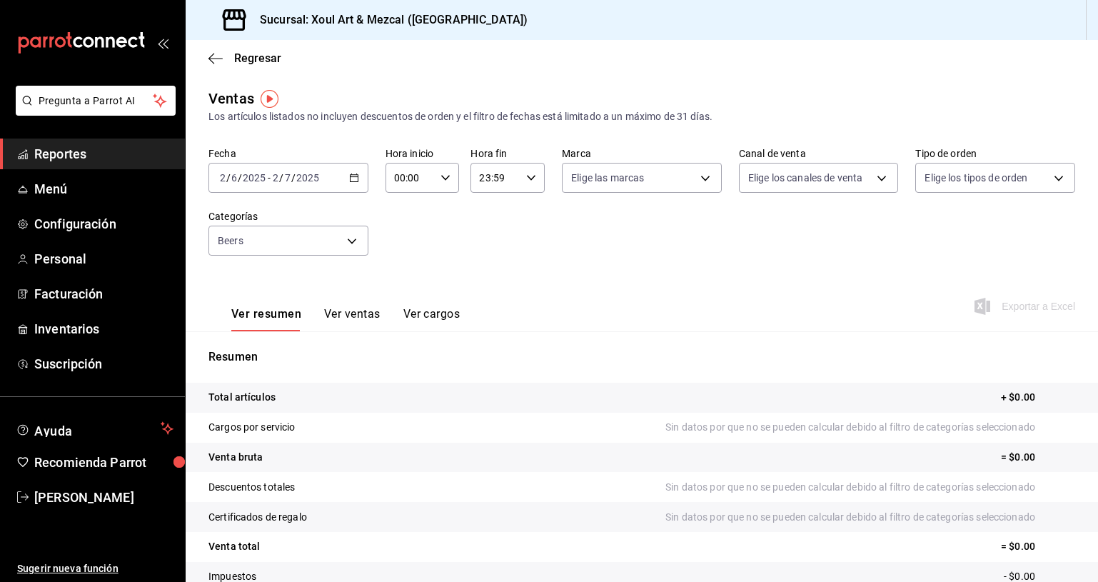
click at [364, 176] on div "[DATE] [DATE] - [DATE] [DATE]" at bounding box center [288, 178] width 160 height 30
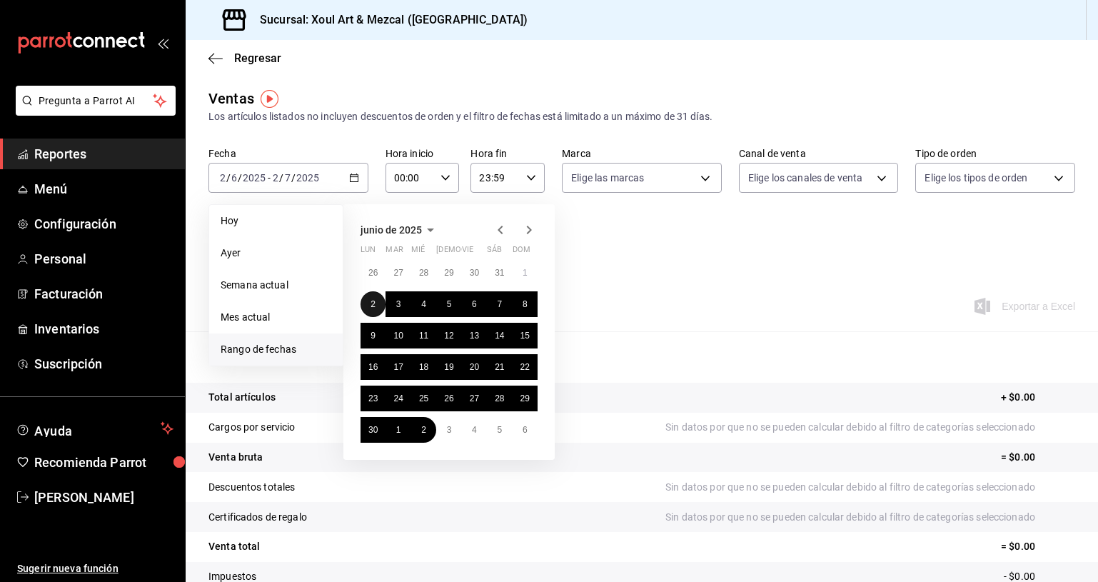
click at [381, 303] on button "2" at bounding box center [373, 304] width 25 height 26
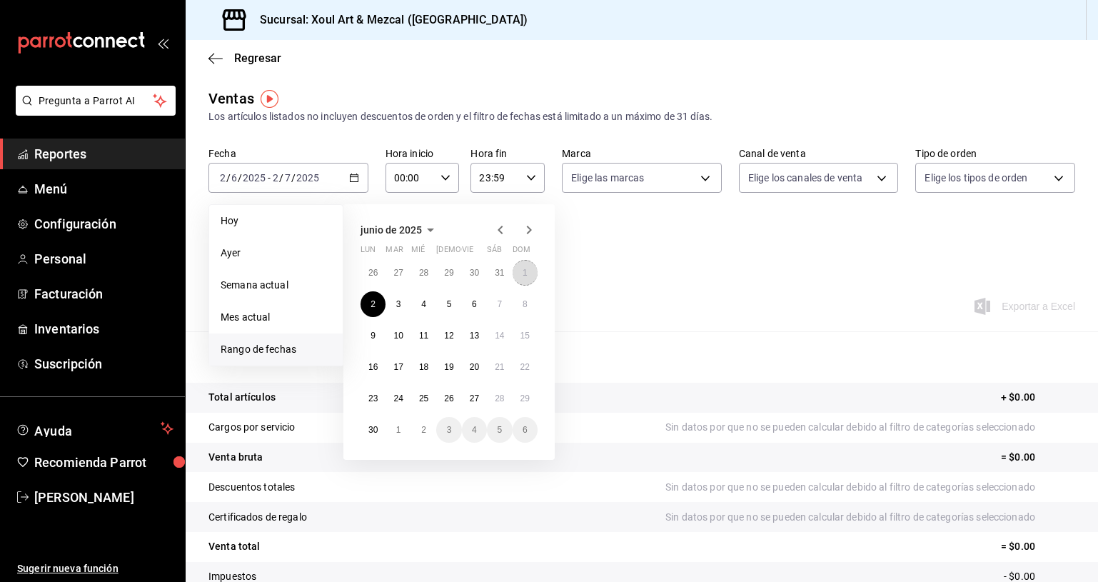
drag, startPoint x: 525, startPoint y: 274, endPoint x: 492, endPoint y: 324, distance: 59.8
click at [525, 274] on abbr "1" at bounding box center [525, 273] width 5 height 10
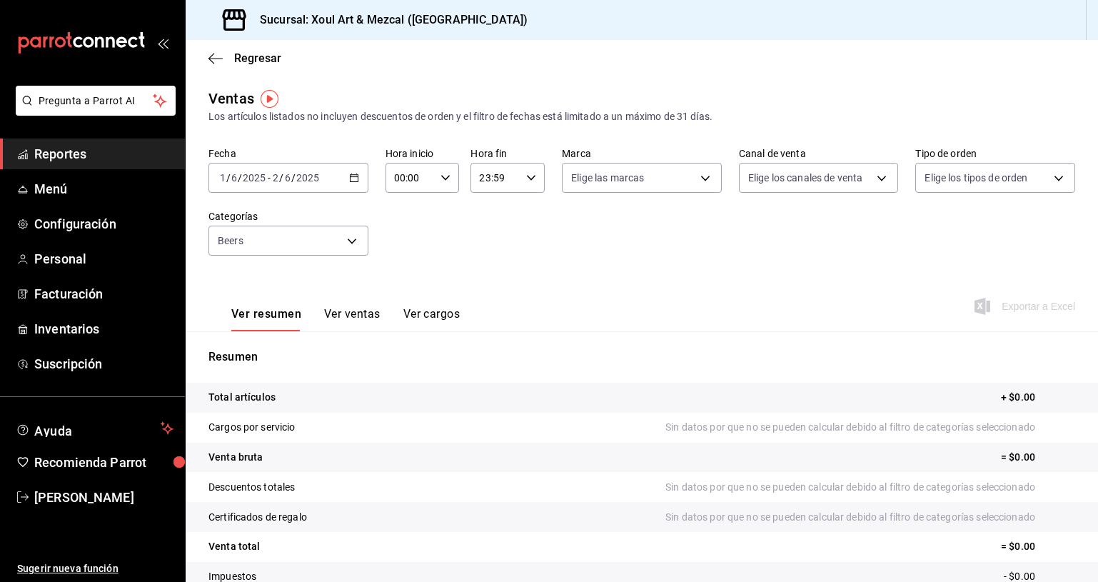
click at [356, 181] on icon "button" at bounding box center [354, 178] width 10 height 10
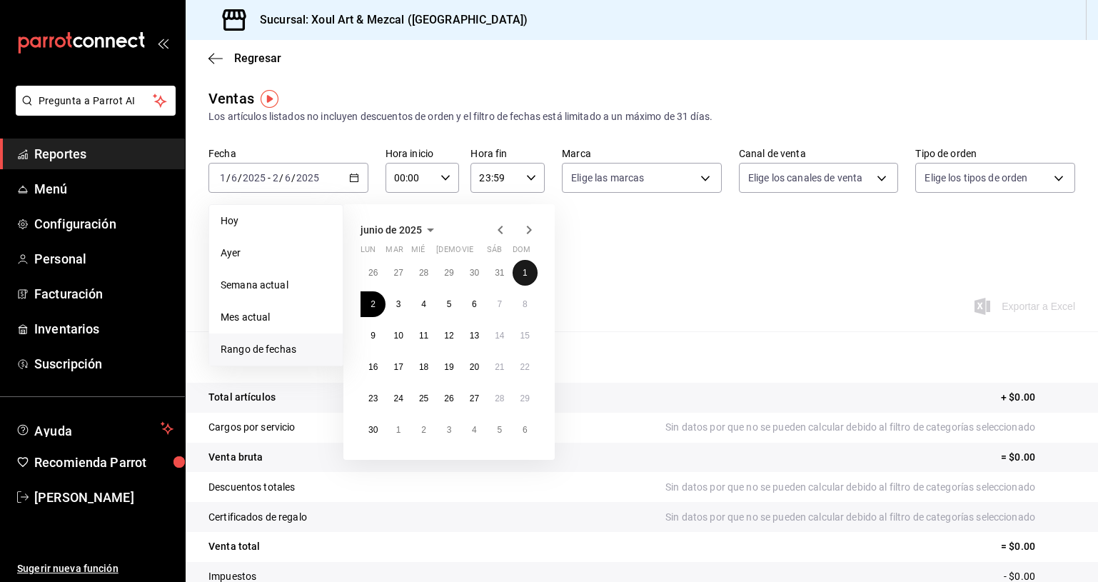
click at [530, 276] on button "1" at bounding box center [525, 273] width 25 height 26
click at [529, 236] on icon "button" at bounding box center [528, 229] width 17 height 17
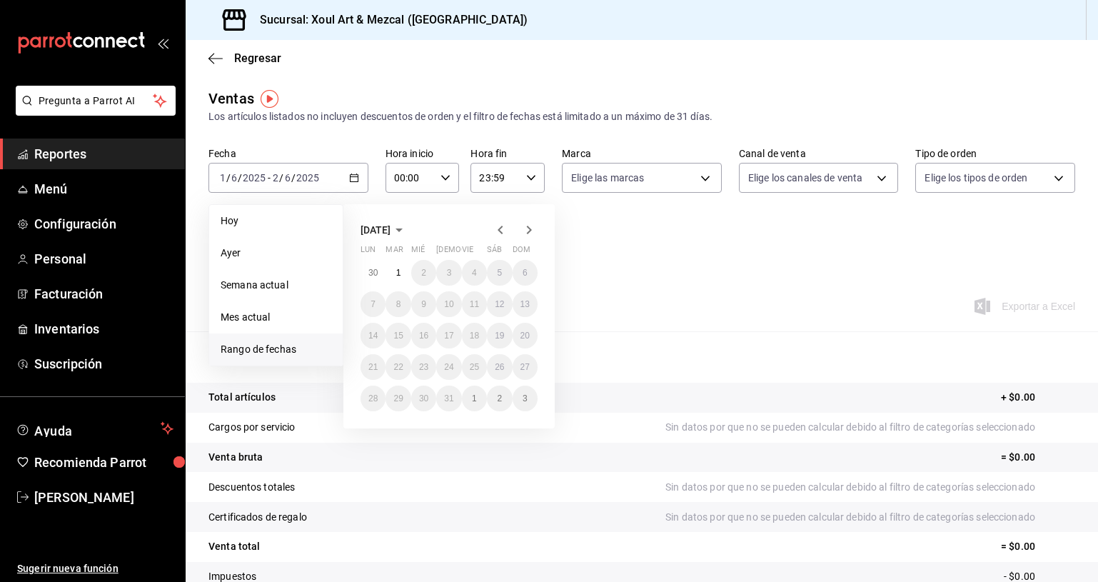
scroll to position [9, 0]
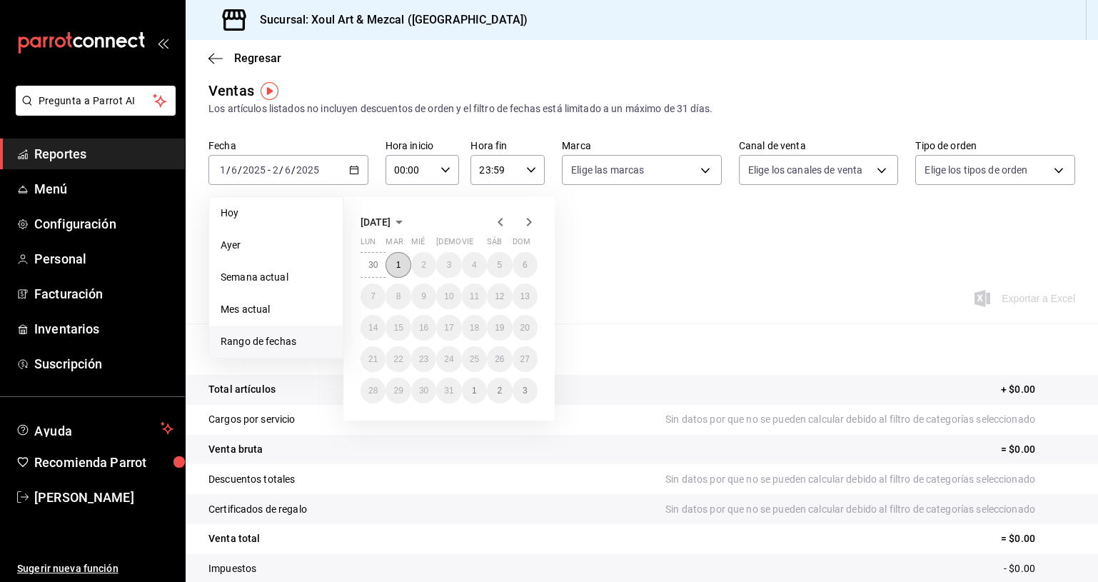
click at [398, 268] on button "1" at bounding box center [398, 265] width 25 height 26
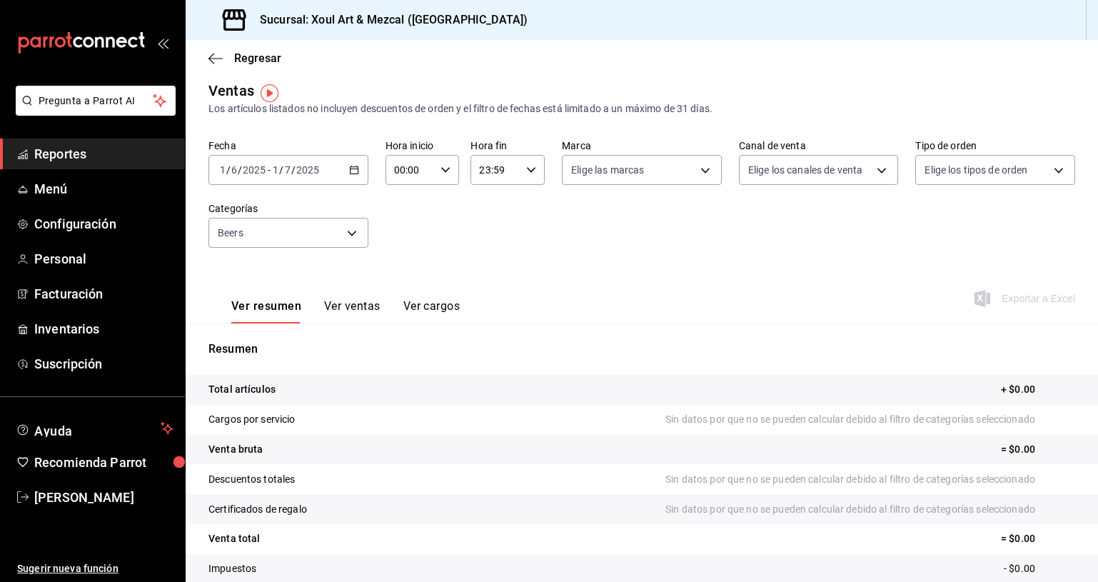
scroll to position [6, 0]
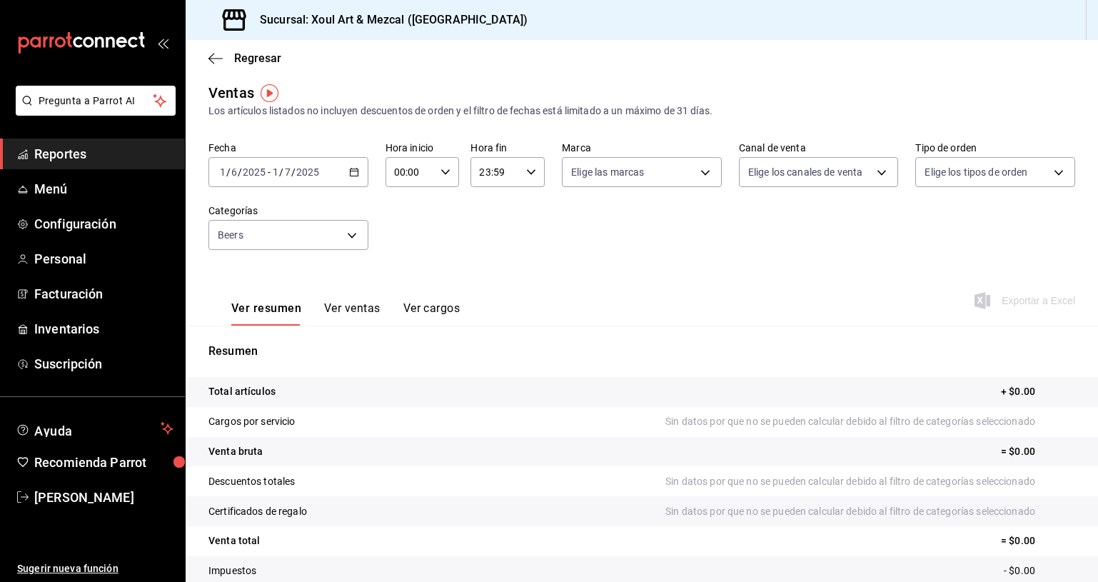
click at [357, 178] on div "[DATE] [DATE] - [DATE] [DATE]" at bounding box center [288, 172] width 160 height 30
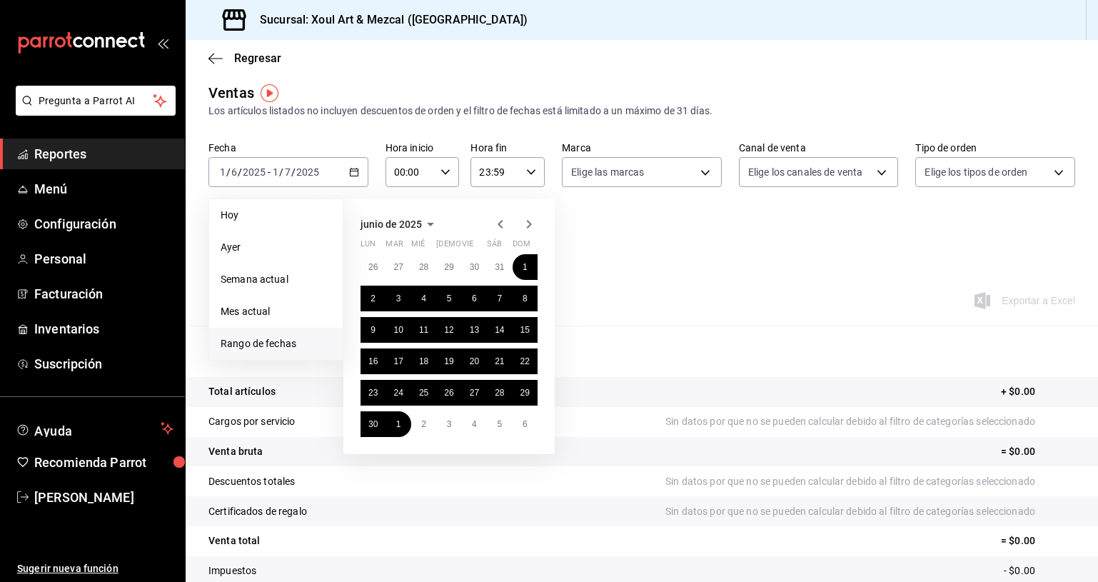
click at [493, 221] on icon "button" at bounding box center [500, 224] width 17 height 17
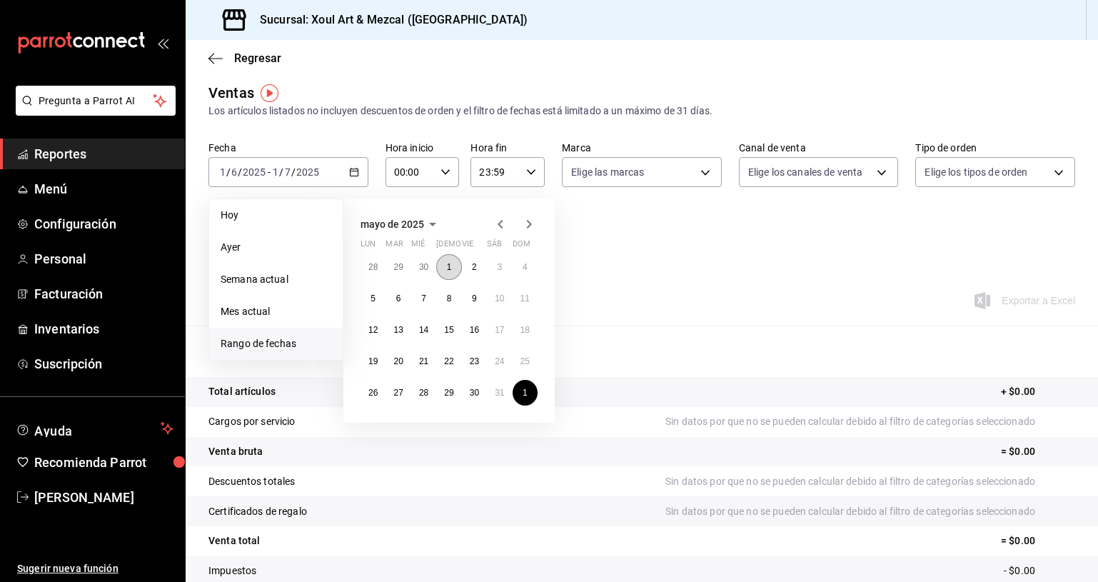
click at [440, 265] on button "1" at bounding box center [448, 267] width 25 height 26
click at [470, 394] on abbr "30" at bounding box center [474, 393] width 9 height 10
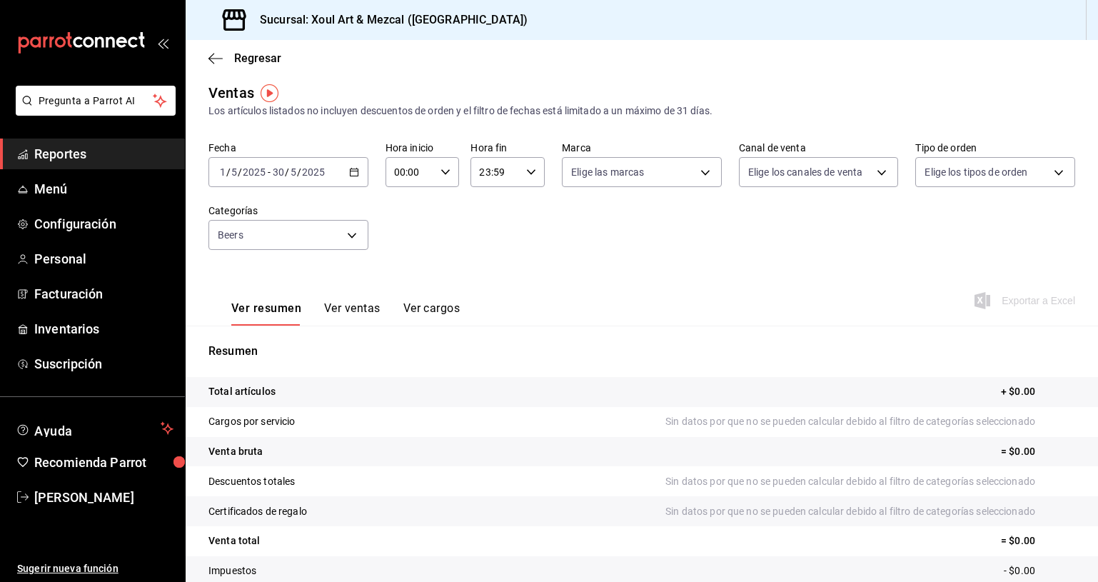
click at [343, 169] on div "[DATE] [DATE] - [DATE] [DATE]" at bounding box center [288, 172] width 160 height 30
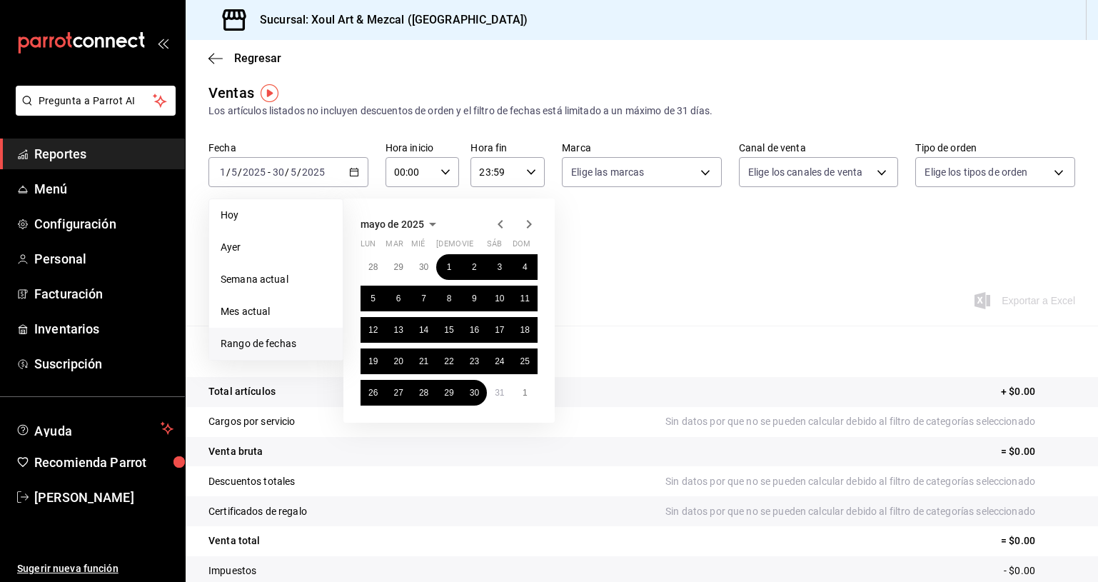
click at [752, 328] on div "Resumen Total artículos + $0.00 Cargos por servicio Sin datos por que no se pue…" at bounding box center [642, 479] width 912 height 307
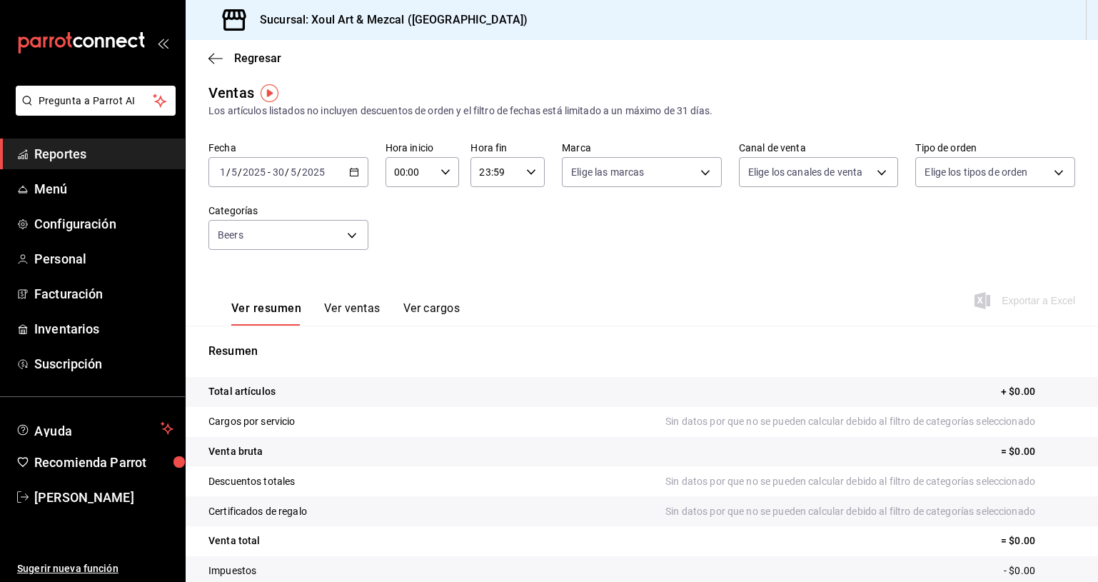
click at [376, 303] on button "Ver ventas" at bounding box center [352, 313] width 56 height 24
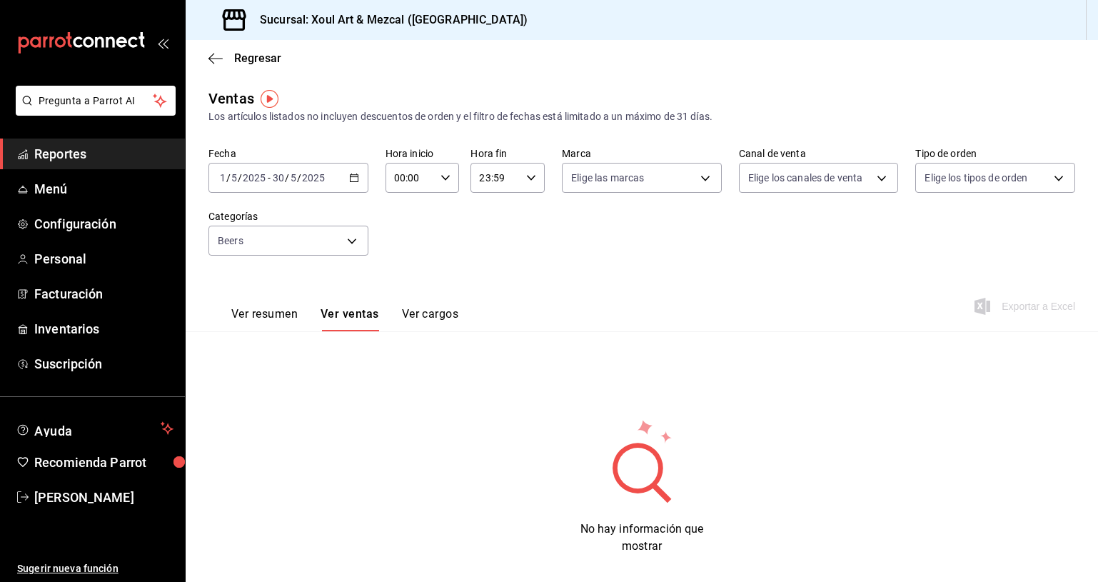
scroll to position [19, 0]
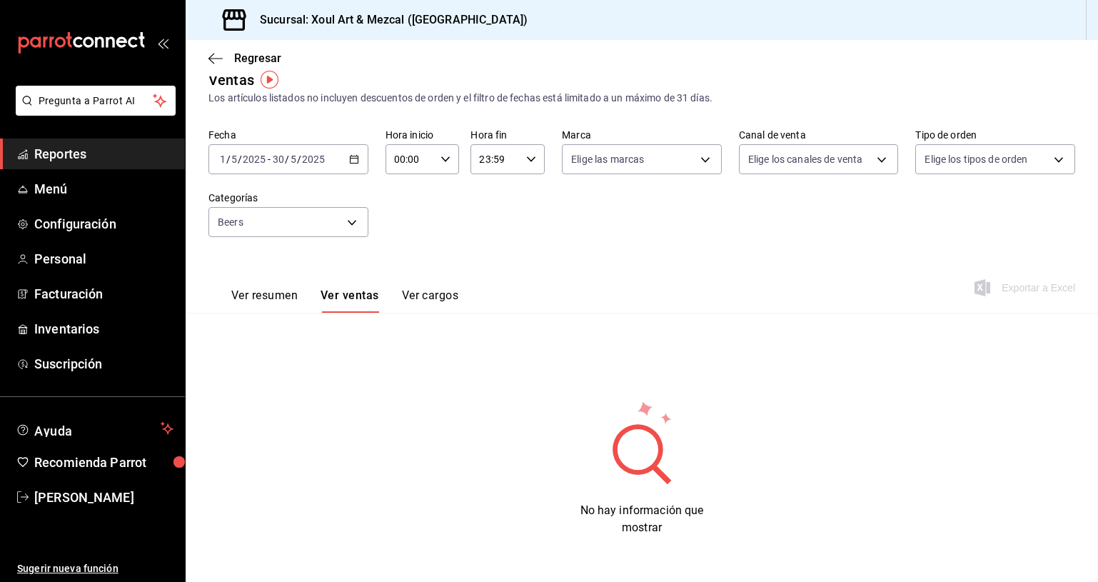
click at [358, 155] on div "[DATE] [DATE] - [DATE] [DATE]" at bounding box center [288, 159] width 160 height 30
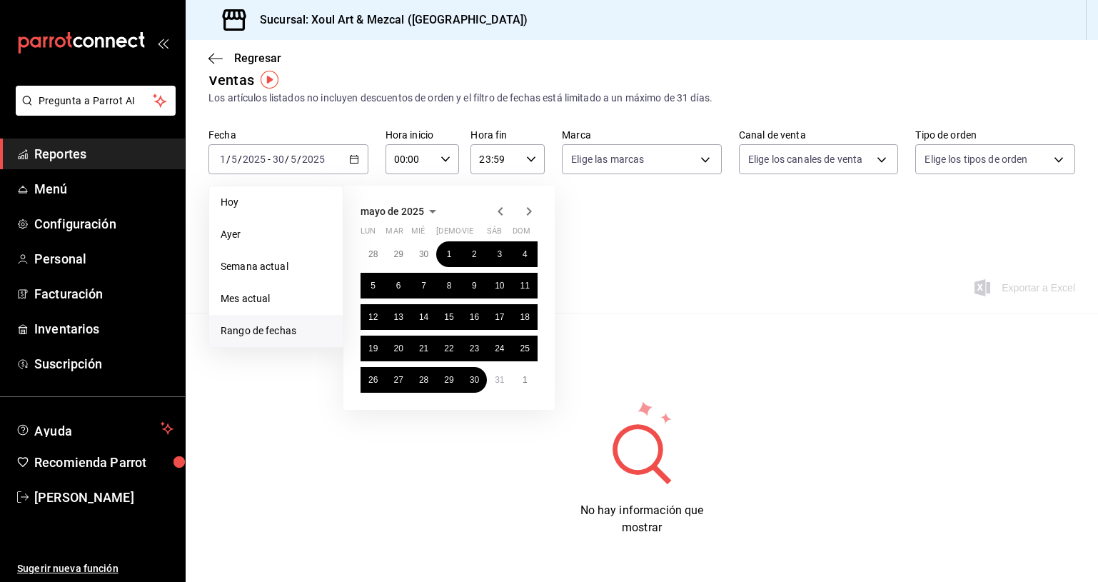
click at [528, 215] on icon "button" at bounding box center [528, 211] width 17 height 17
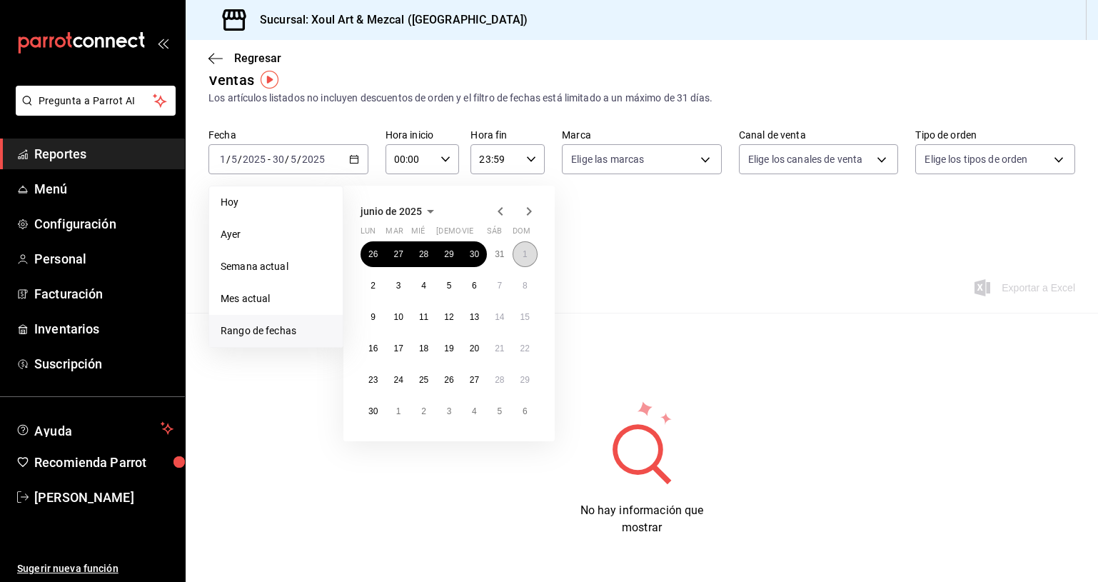
click at [530, 254] on button "1" at bounding box center [525, 254] width 25 height 26
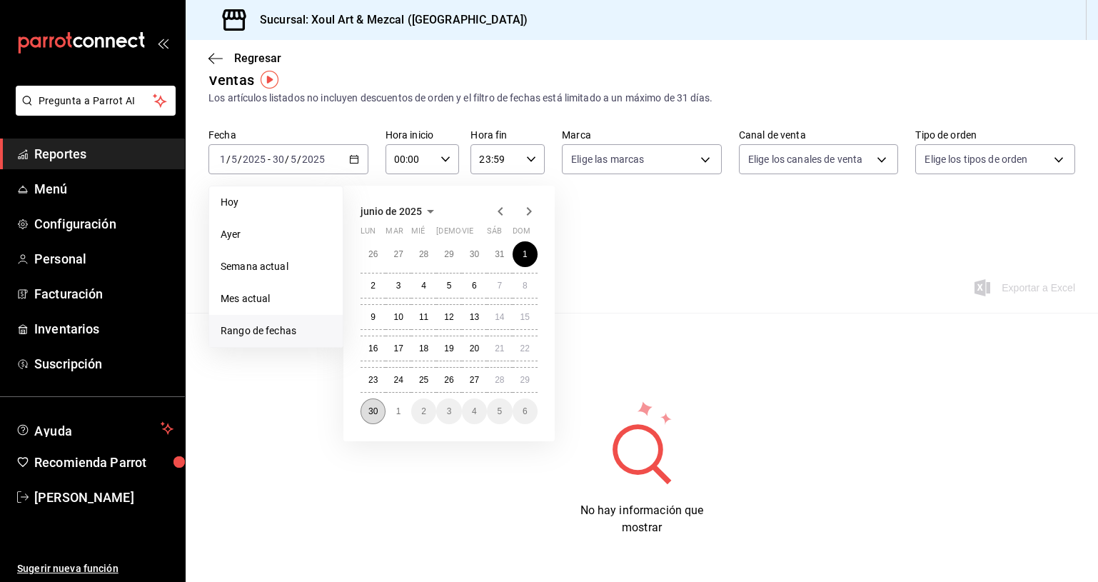
click at [375, 412] on abbr "30" at bounding box center [372, 411] width 9 height 10
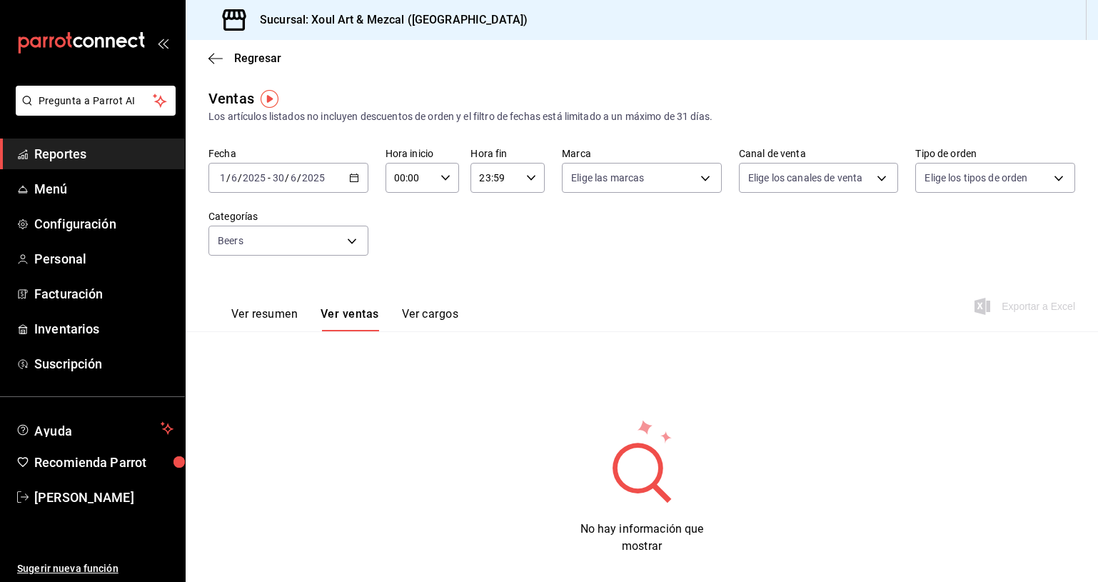
click at [333, 166] on div "[DATE] [DATE] - [DATE] [DATE]" at bounding box center [288, 178] width 160 height 30
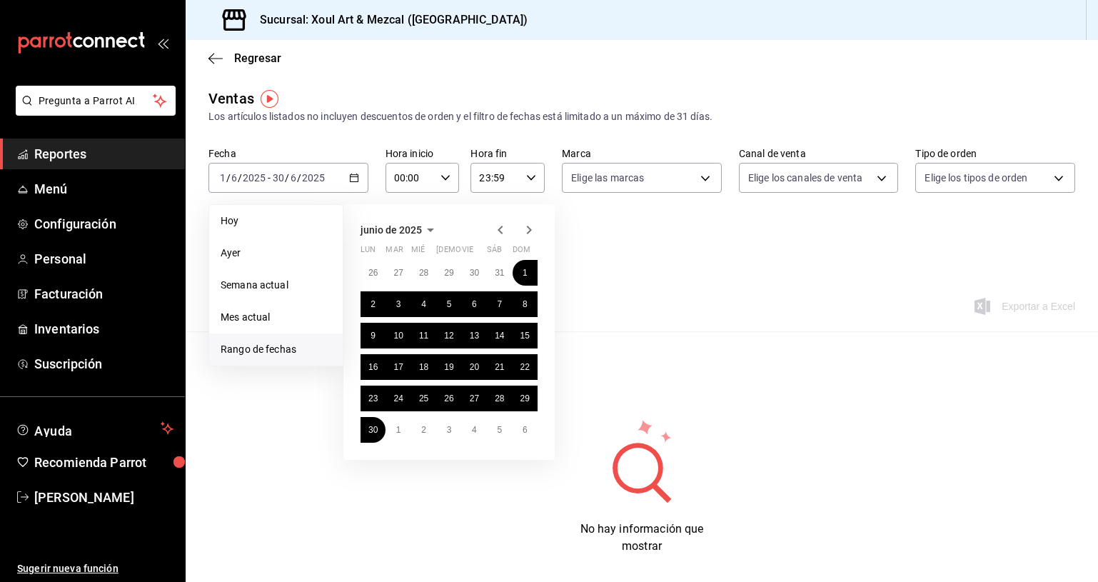
click at [527, 228] on icon "button" at bounding box center [528, 229] width 17 height 17
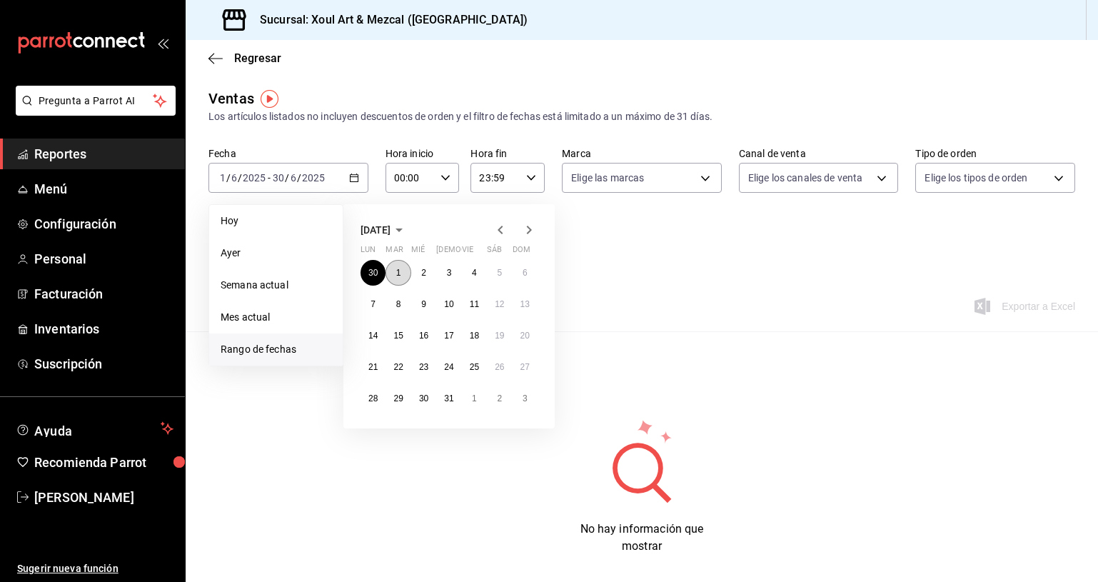
click at [399, 275] on abbr "1" at bounding box center [398, 273] width 5 height 10
click at [447, 400] on abbr "31" at bounding box center [448, 398] width 9 height 10
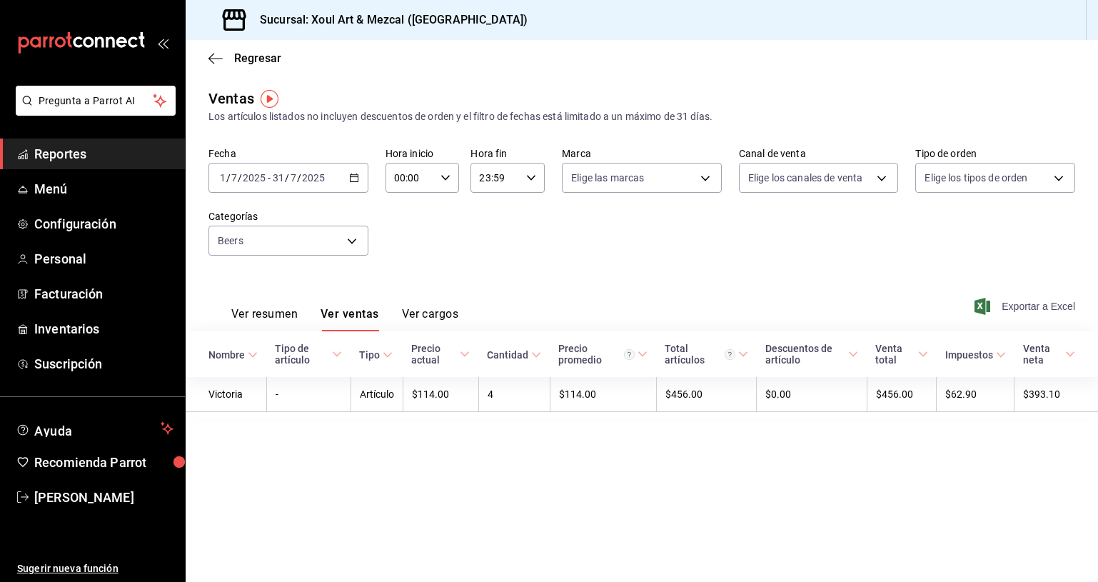
click at [1014, 304] on span "Exportar a Excel" at bounding box center [1026, 306] width 98 height 17
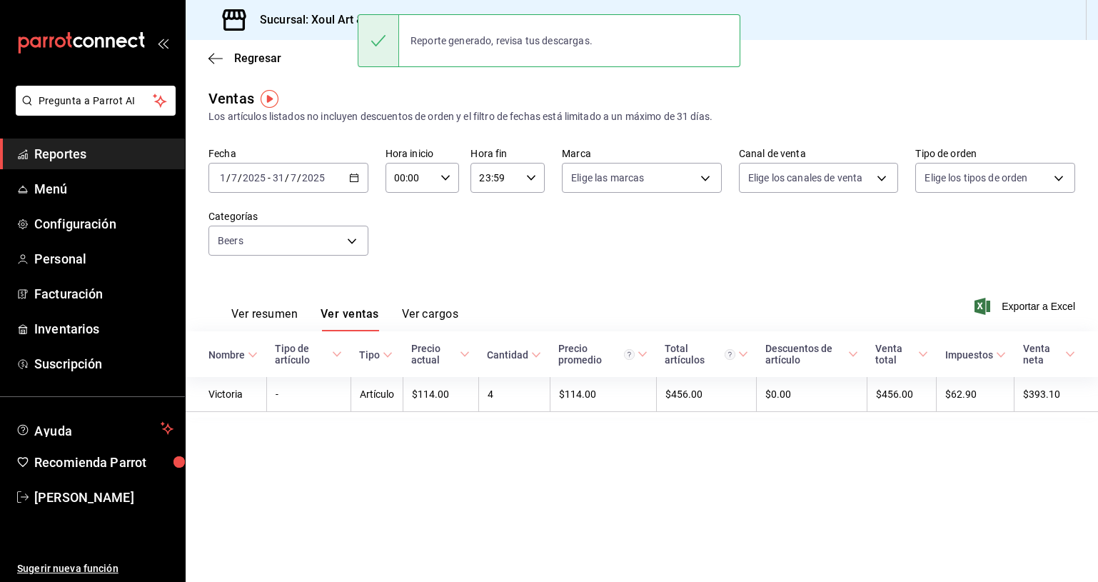
click at [360, 176] on div "[DATE] [DATE] - [DATE] [DATE]" at bounding box center [288, 178] width 160 height 30
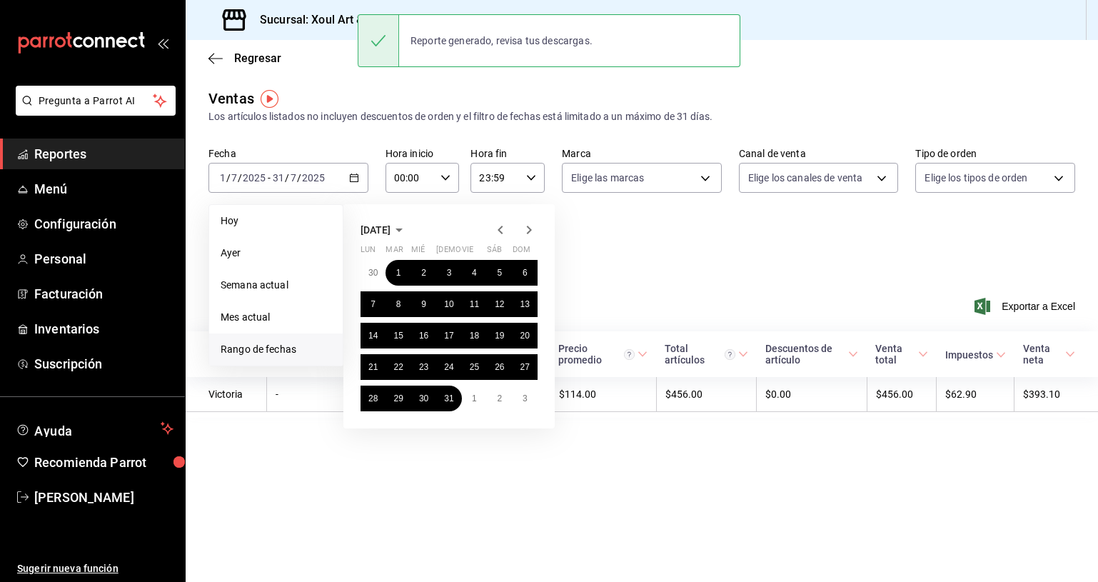
click at [523, 231] on icon "button" at bounding box center [528, 229] width 17 height 17
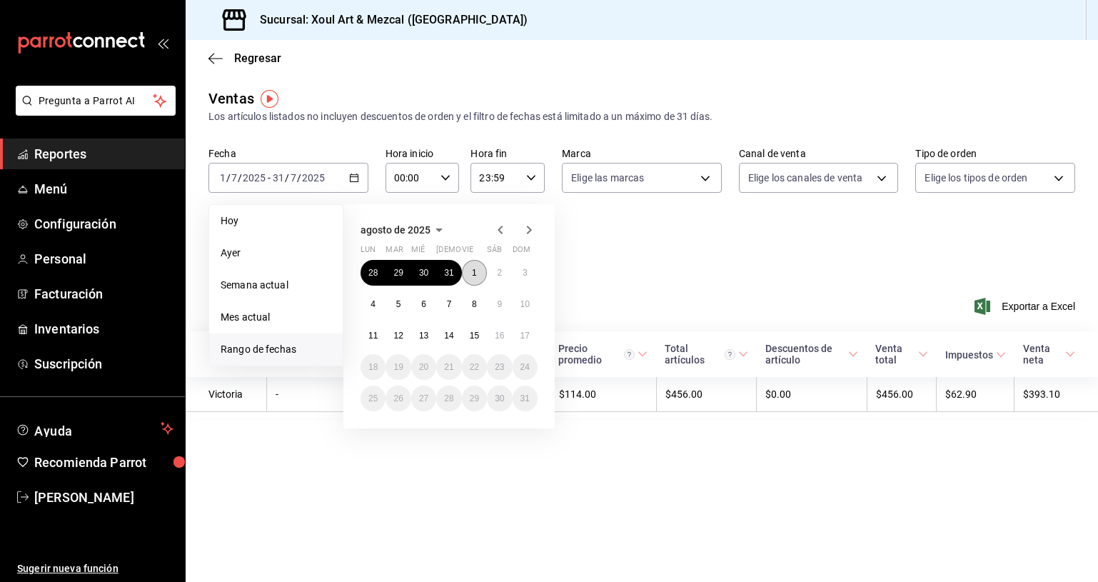
click at [469, 271] on button "1" at bounding box center [474, 273] width 25 height 26
click at [478, 338] on abbr "15" at bounding box center [474, 336] width 9 height 10
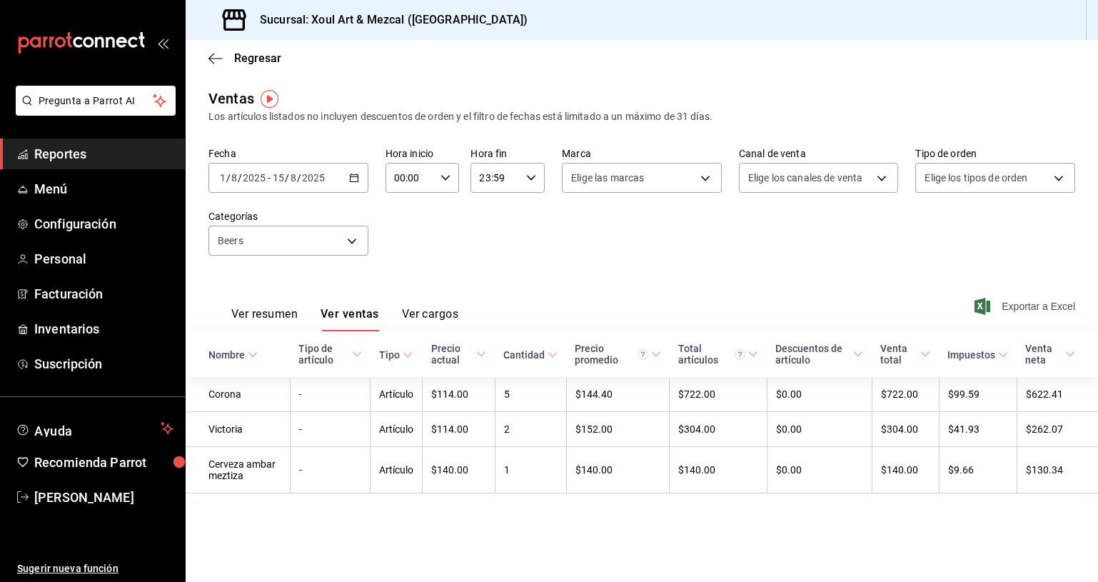
click at [1010, 306] on span "Exportar a Excel" at bounding box center [1026, 306] width 98 height 17
